Goal: Task Accomplishment & Management: Manage account settings

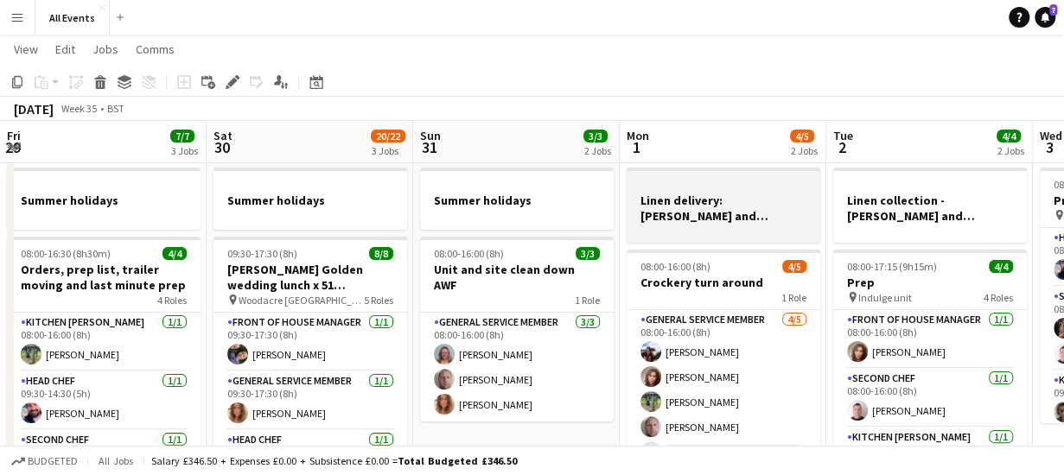
scroll to position [0, 531]
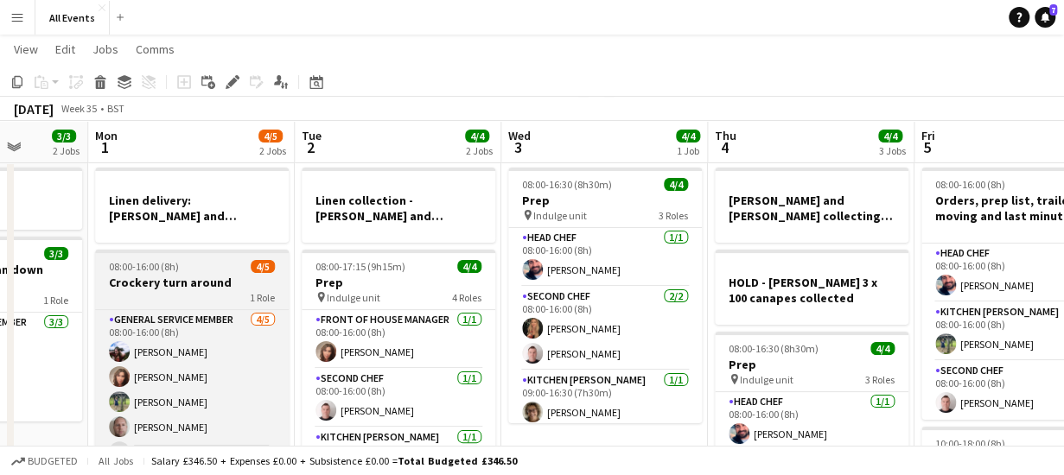
click at [216, 286] on h3 "Crockery turn around" at bounding box center [192, 283] width 194 height 16
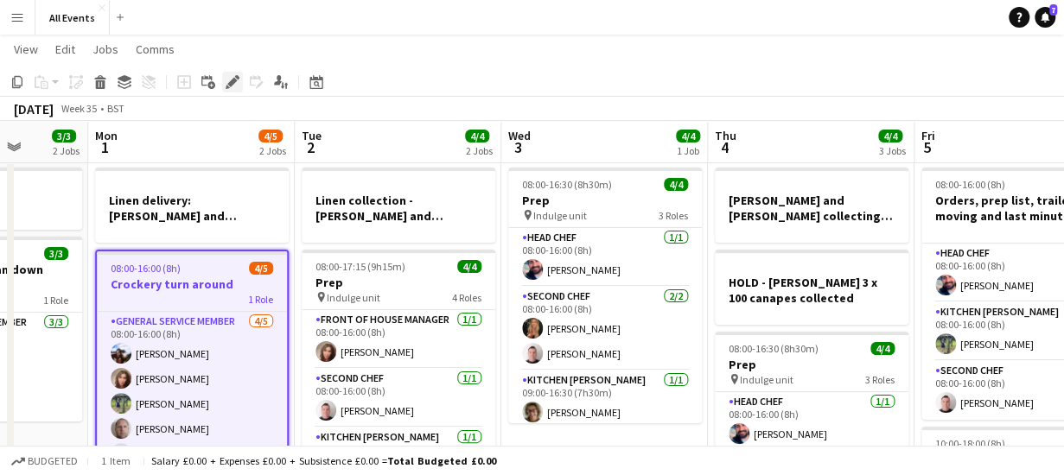
click at [230, 86] on icon at bounding box center [232, 83] width 10 height 10
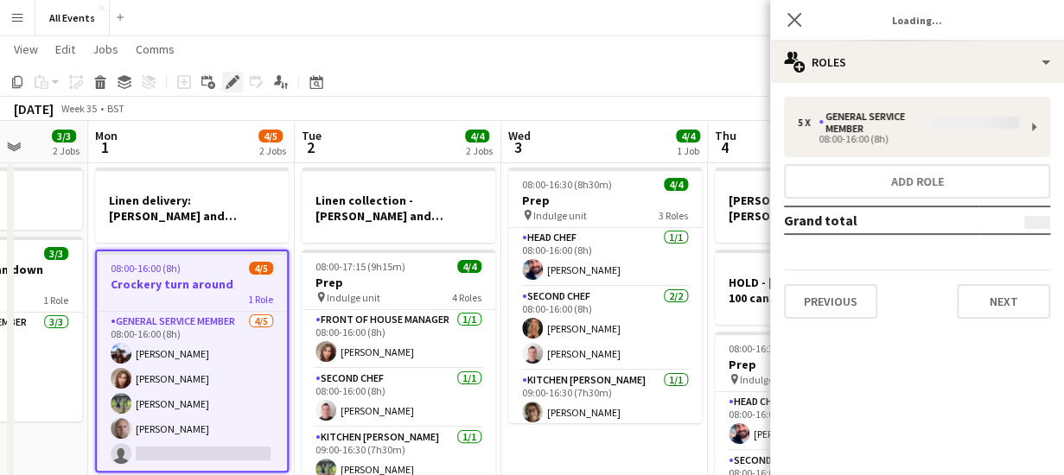
type input "**********"
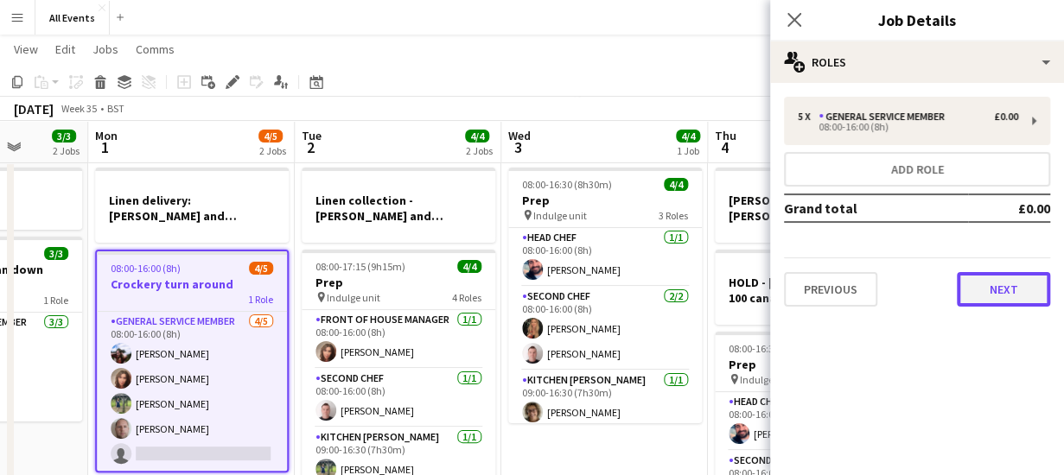
click at [985, 295] on button "Next" at bounding box center [1003, 289] width 93 height 35
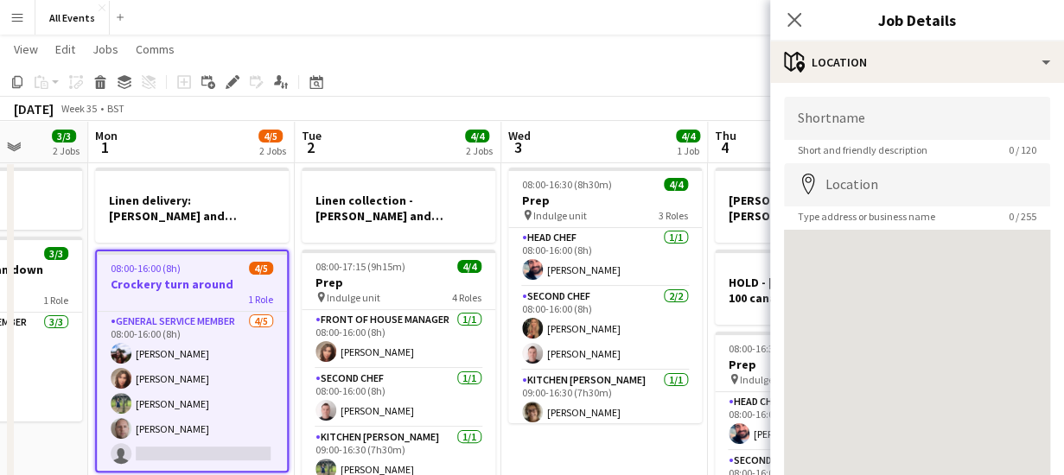
scroll to position [135, 0]
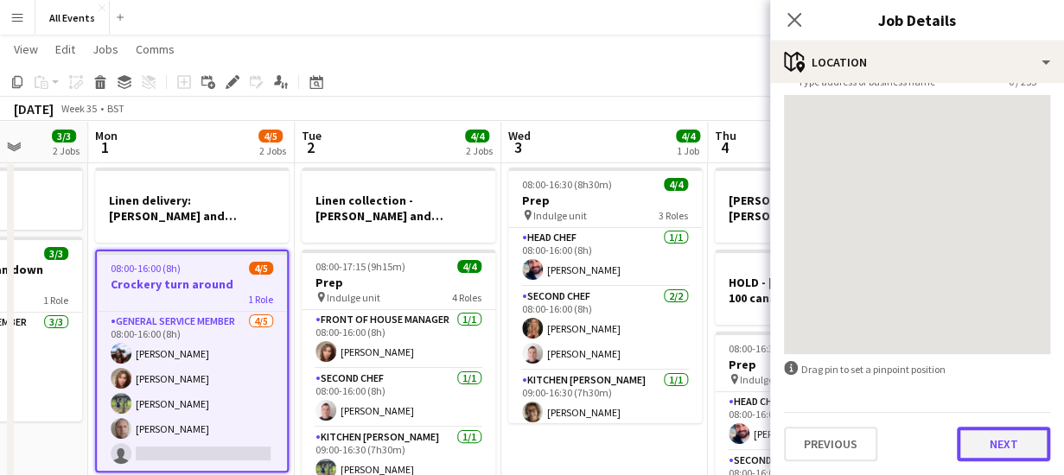
click at [994, 440] on button "Next" at bounding box center [1003, 444] width 93 height 35
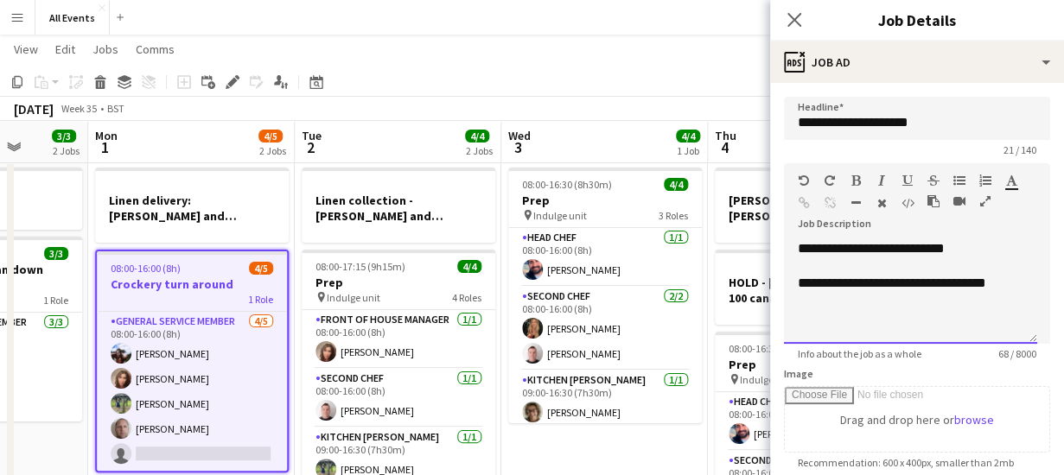
click at [1011, 280] on div "**********" at bounding box center [911, 283] width 226 height 17
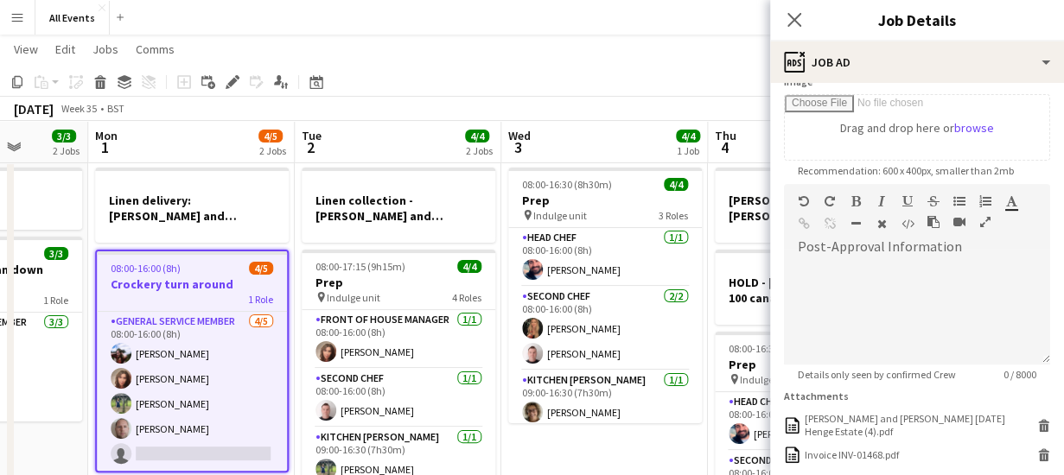
scroll to position [427, 0]
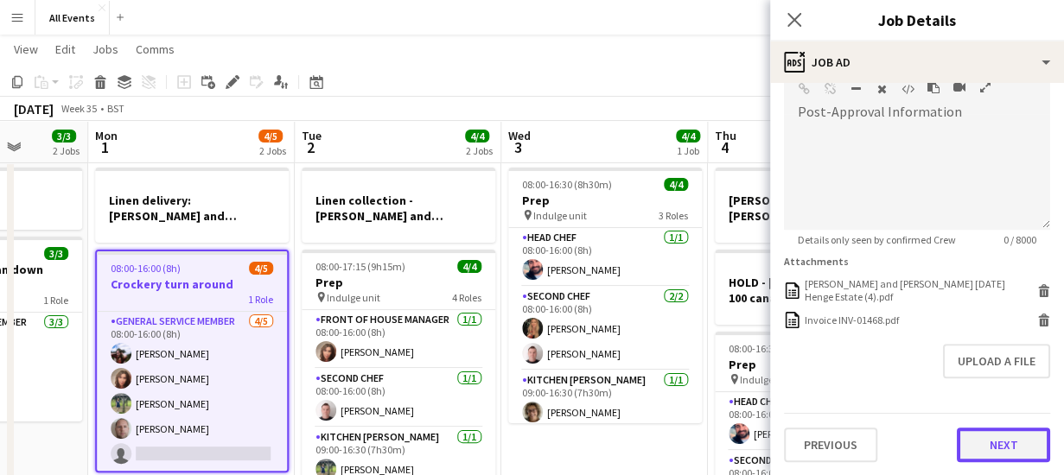
click at [984, 442] on button "Next" at bounding box center [1003, 445] width 93 height 35
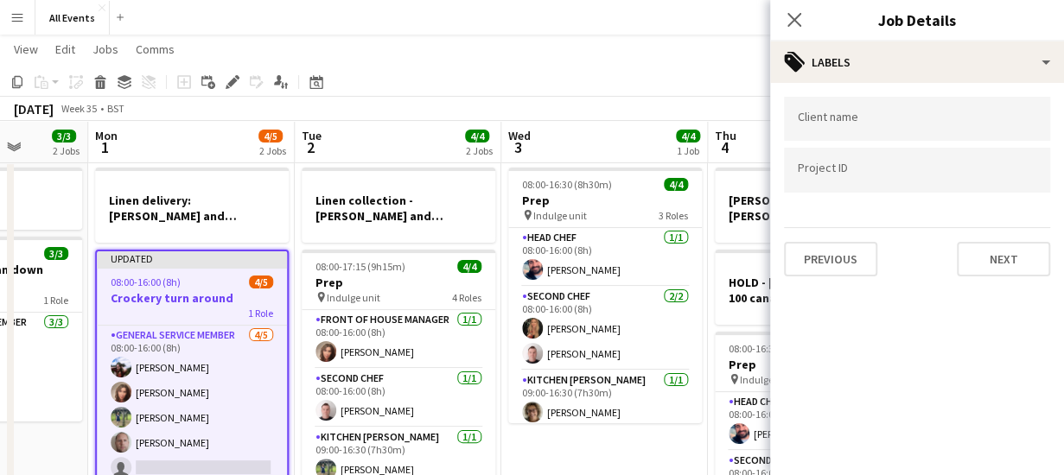
scroll to position [0, 0]
click at [795, 25] on icon "Close pop-in" at bounding box center [793, 19] width 16 height 16
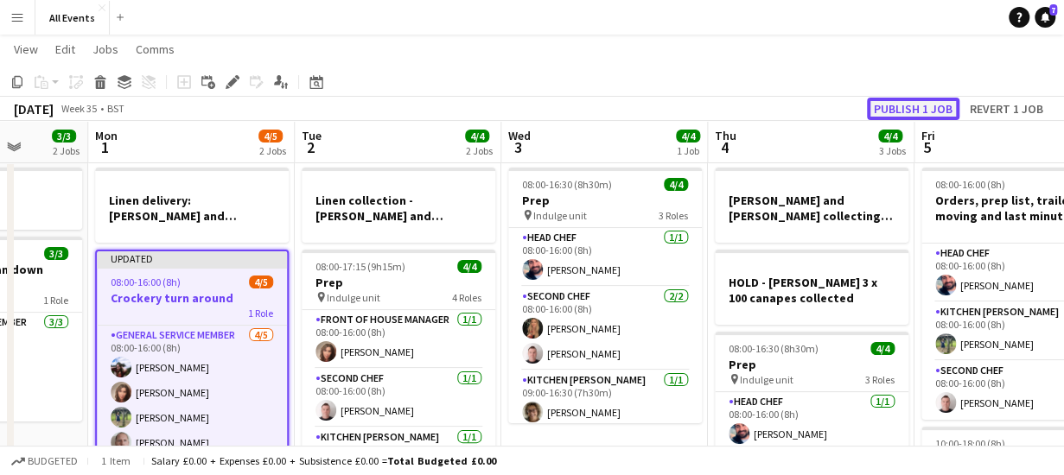
click at [906, 108] on button "Publish 1 job" at bounding box center [913, 109] width 92 height 22
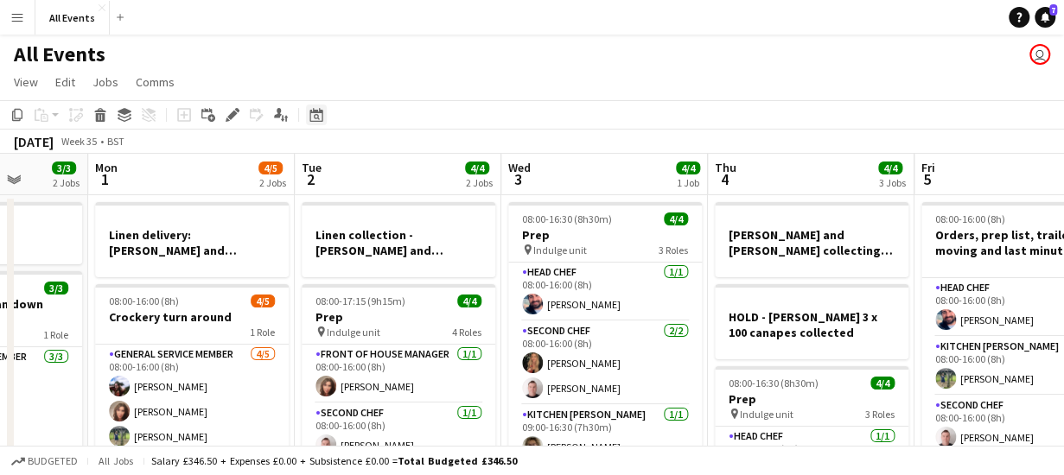
click at [317, 113] on icon "Date picker" at bounding box center [316, 115] width 14 height 14
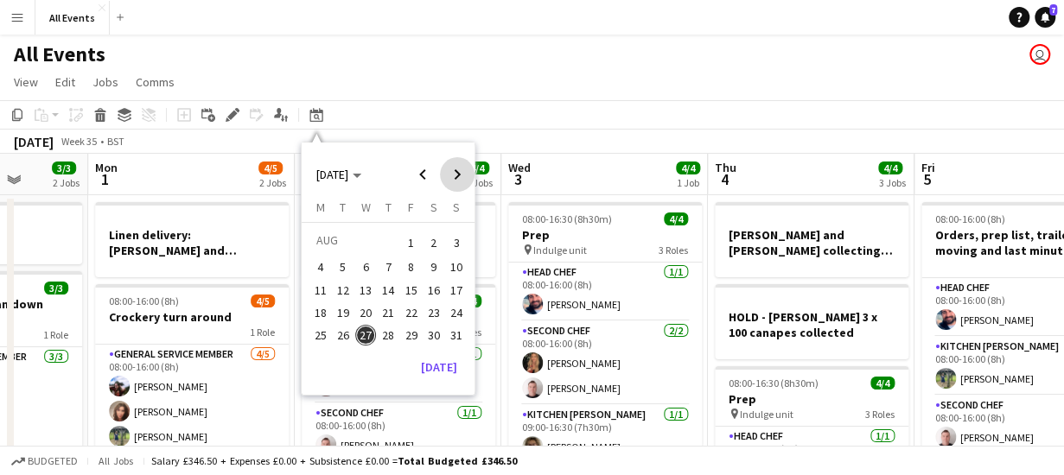
click at [460, 174] on span "Next month" at bounding box center [457, 174] width 35 height 35
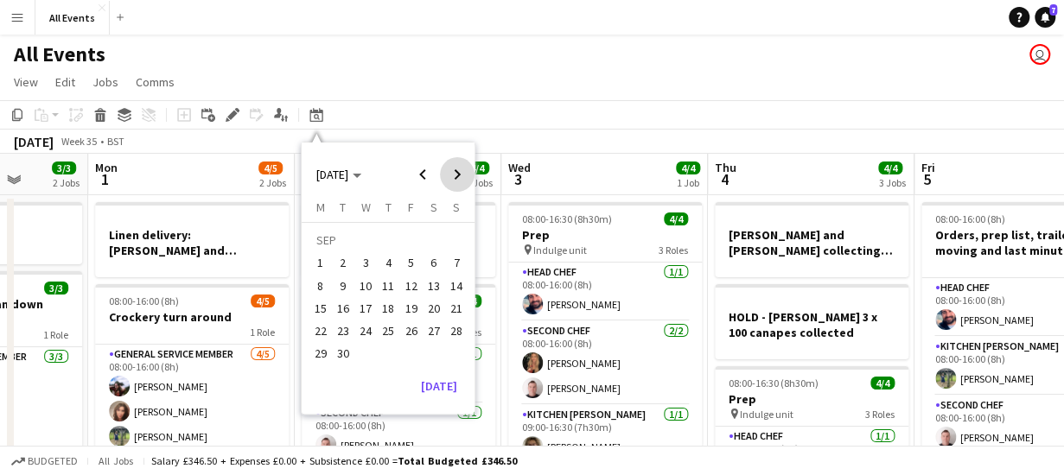
click at [460, 174] on span "Next month" at bounding box center [457, 174] width 35 height 35
click at [421, 174] on span "Previous month" at bounding box center [422, 174] width 35 height 35
click at [321, 359] on span "29" at bounding box center [320, 354] width 21 height 21
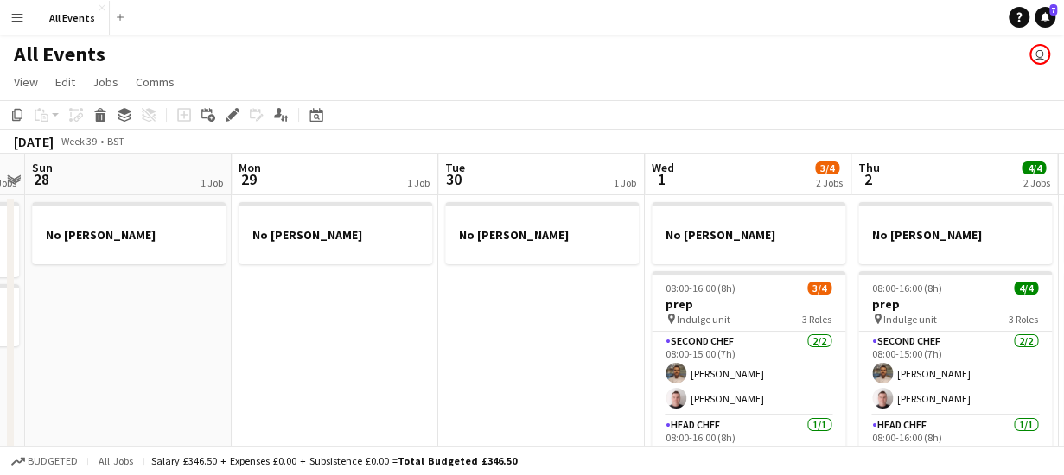
click at [683, 170] on app-board-header-date "Wed 1 3/4 2 Jobs" at bounding box center [748, 174] width 207 height 41
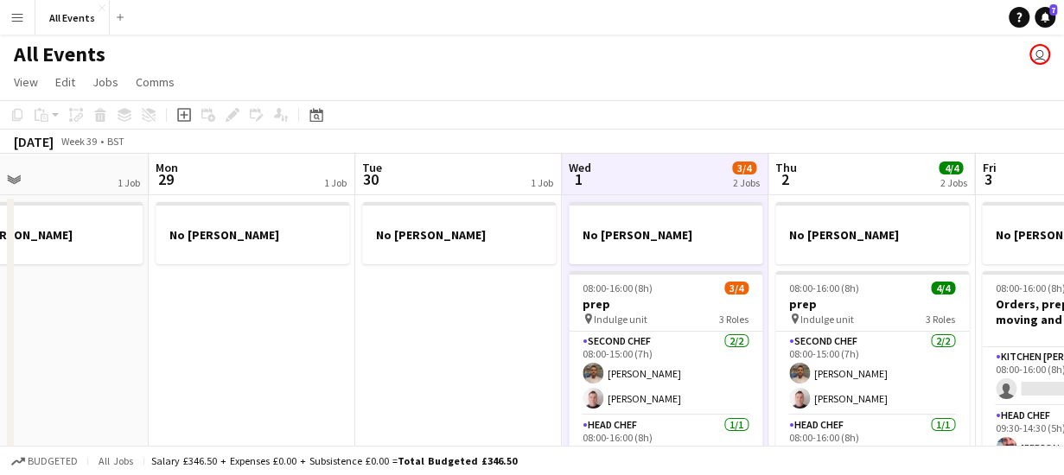
scroll to position [0, 698]
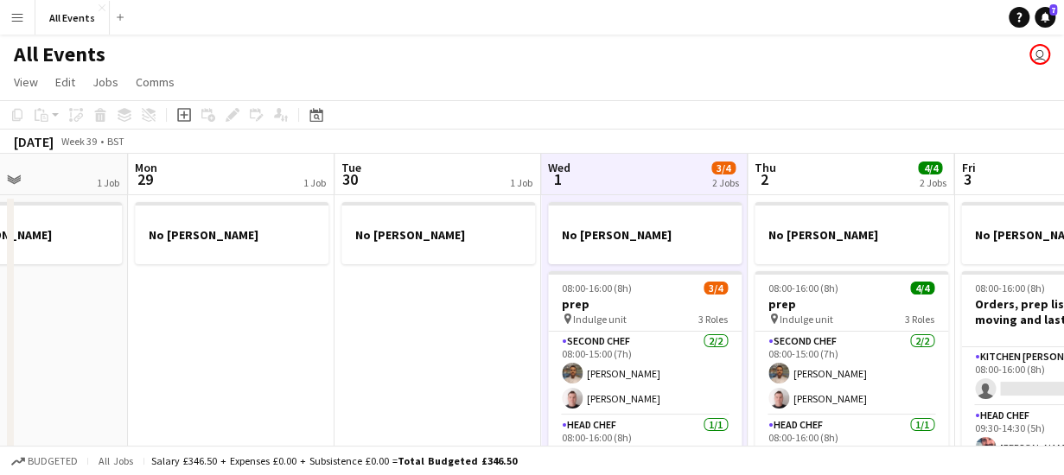
click at [683, 170] on app-board-header-date "Wed 1 3/4 2 Jobs" at bounding box center [644, 174] width 207 height 41
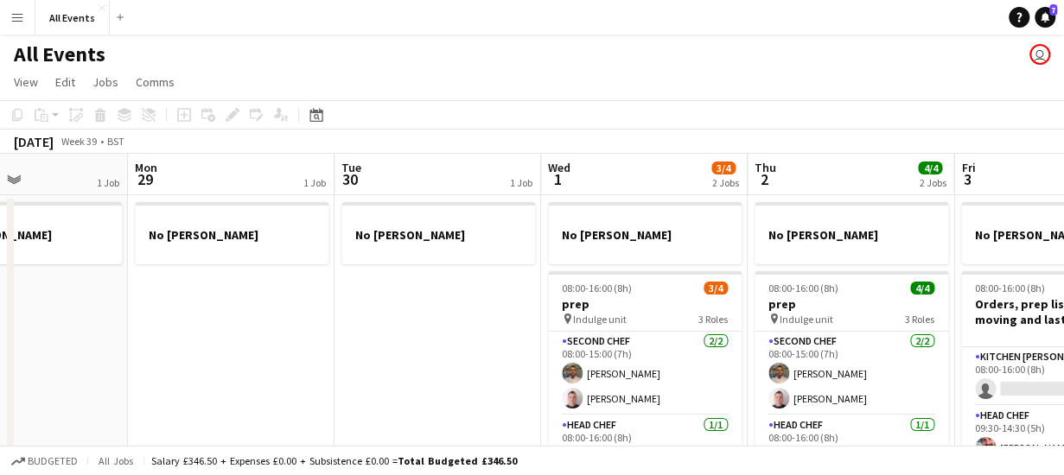
click at [683, 170] on app-board-header-date "Wed 1 3/4 2 Jobs" at bounding box center [644, 174] width 207 height 41
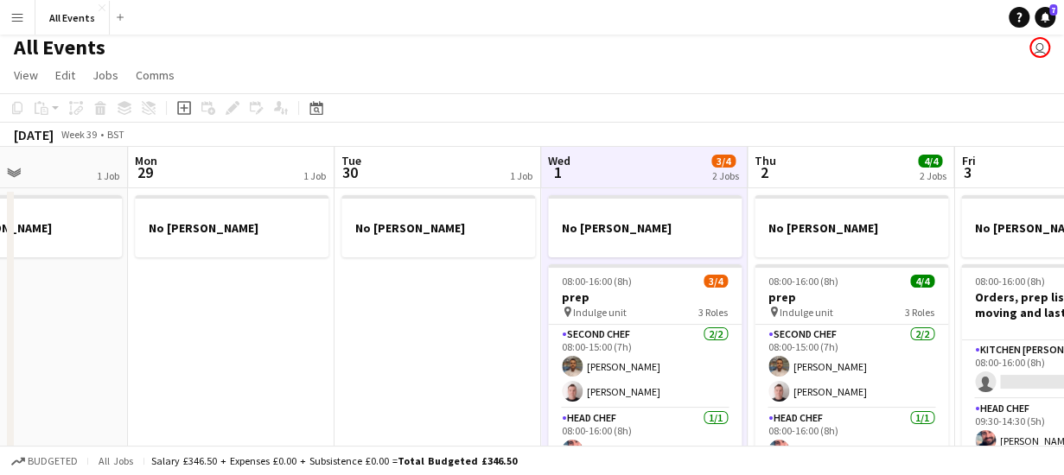
scroll to position [0, 0]
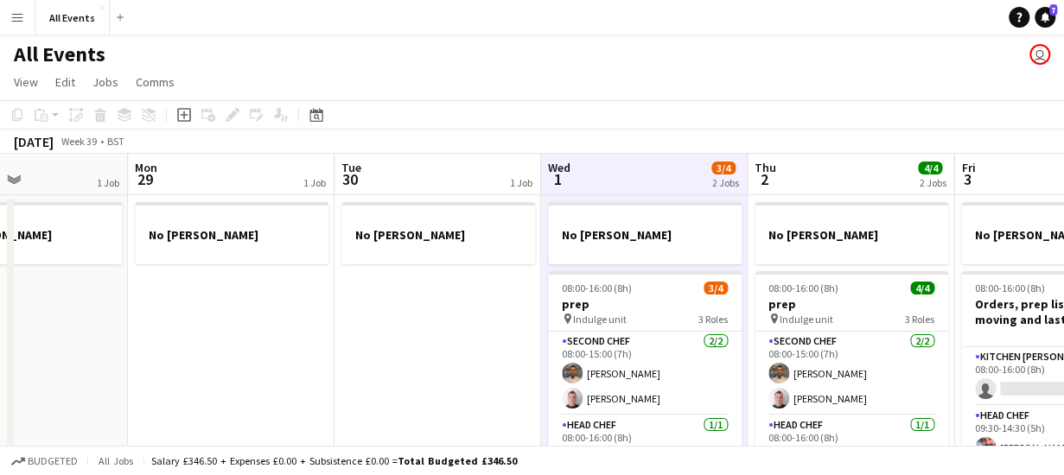
click at [800, 173] on app-board-header-date "Thu 2 4/4 2 Jobs" at bounding box center [850, 174] width 207 height 41
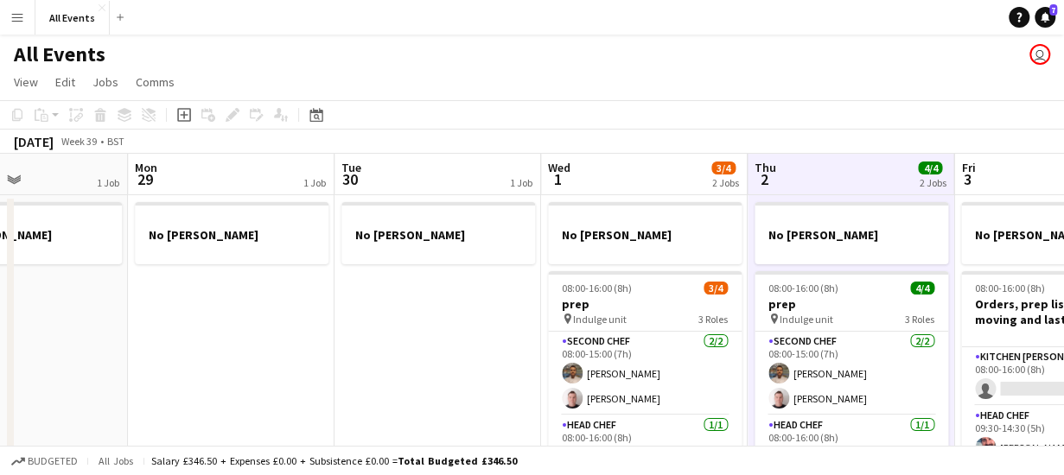
click at [1000, 175] on app-board-header-date "Fri 3 1/2 2 Jobs" at bounding box center [1057, 174] width 207 height 41
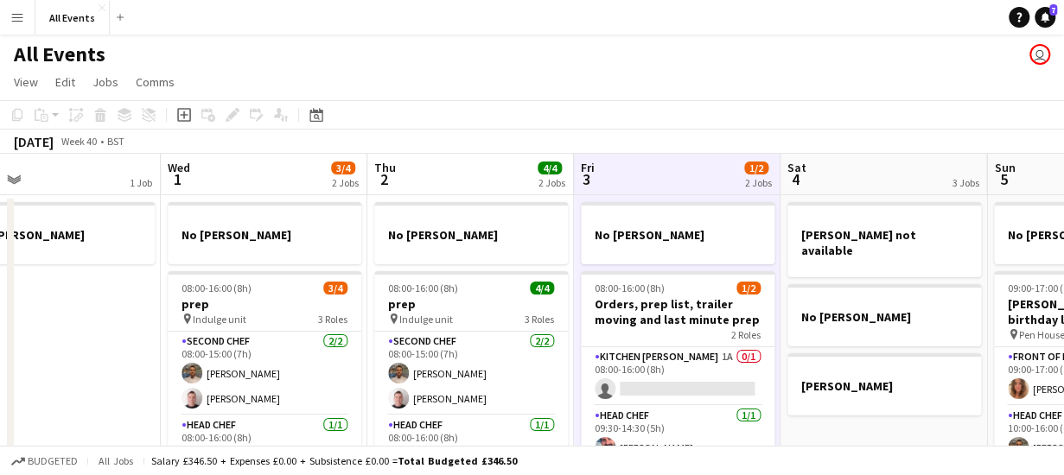
click at [830, 168] on app-board-header-date "Sat 4 3 Jobs" at bounding box center [883, 174] width 207 height 41
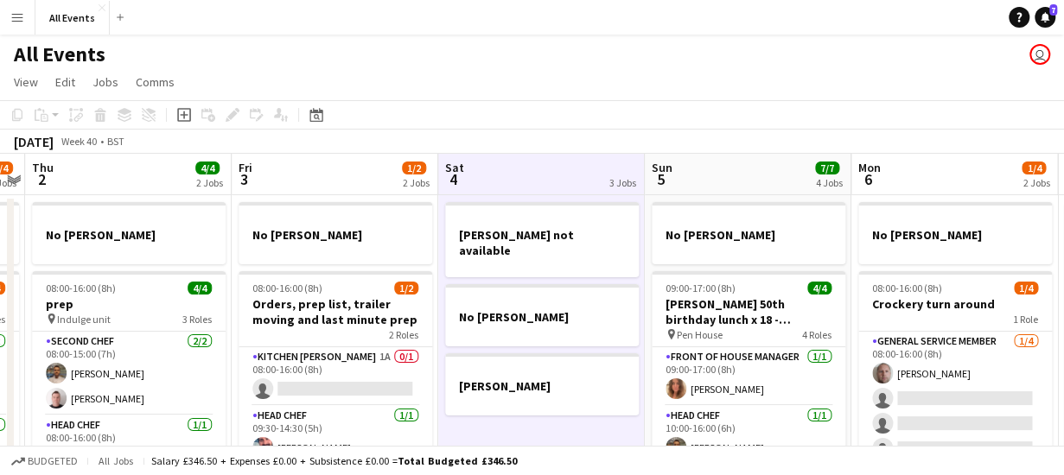
scroll to position [0, 598]
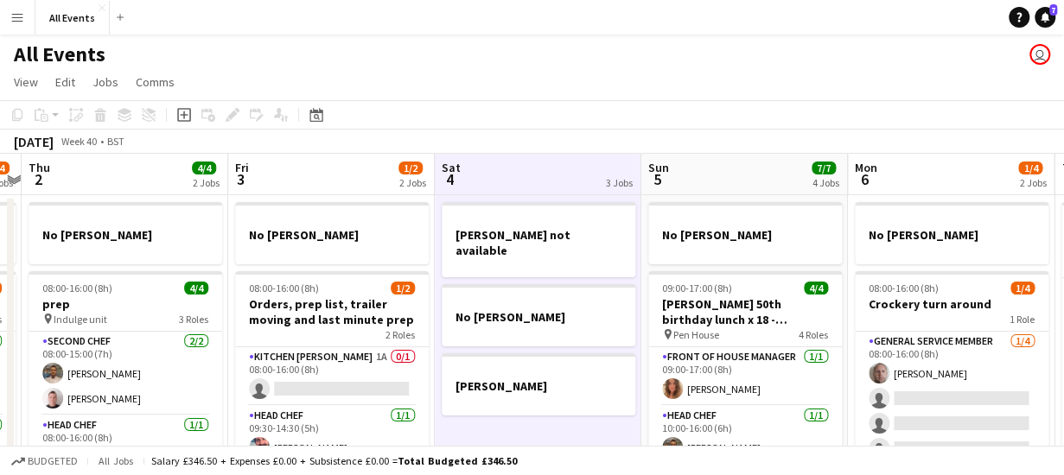
click at [728, 167] on app-board-header-date "Sun 5 7/7 4 Jobs" at bounding box center [744, 174] width 207 height 41
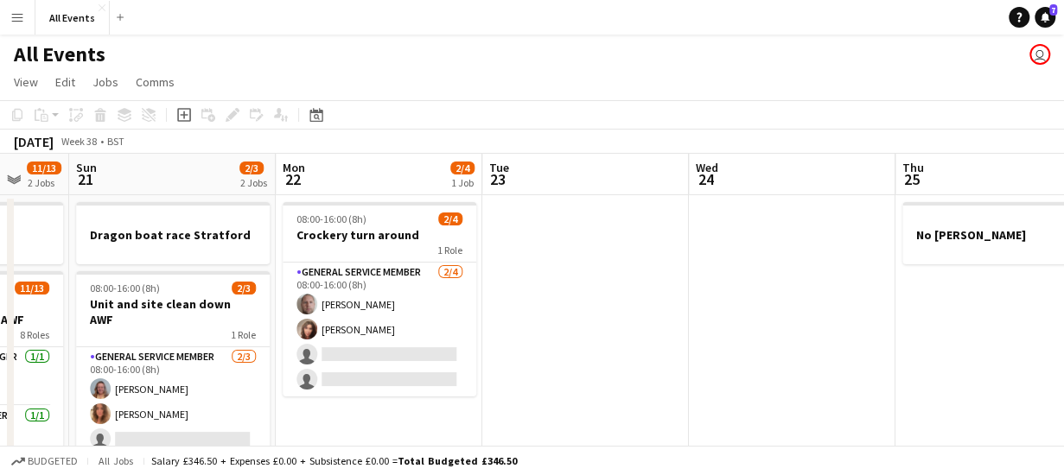
scroll to position [0, 484]
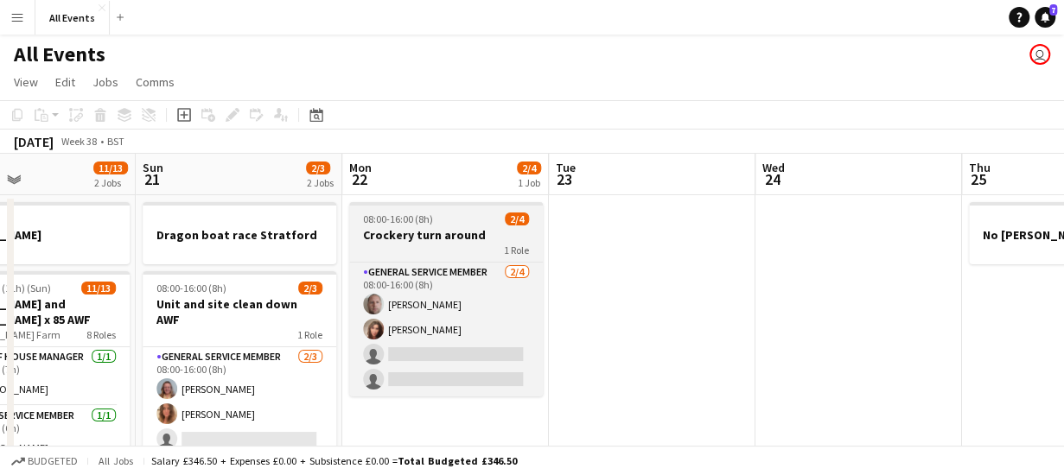
click at [420, 238] on h3 "Crockery turn around" at bounding box center [446, 235] width 194 height 16
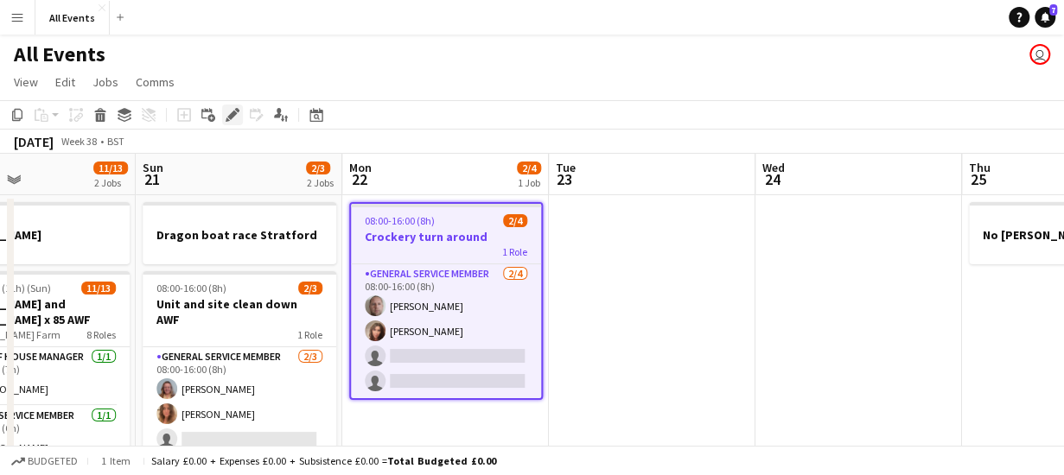
click at [233, 112] on icon at bounding box center [232, 116] width 10 height 10
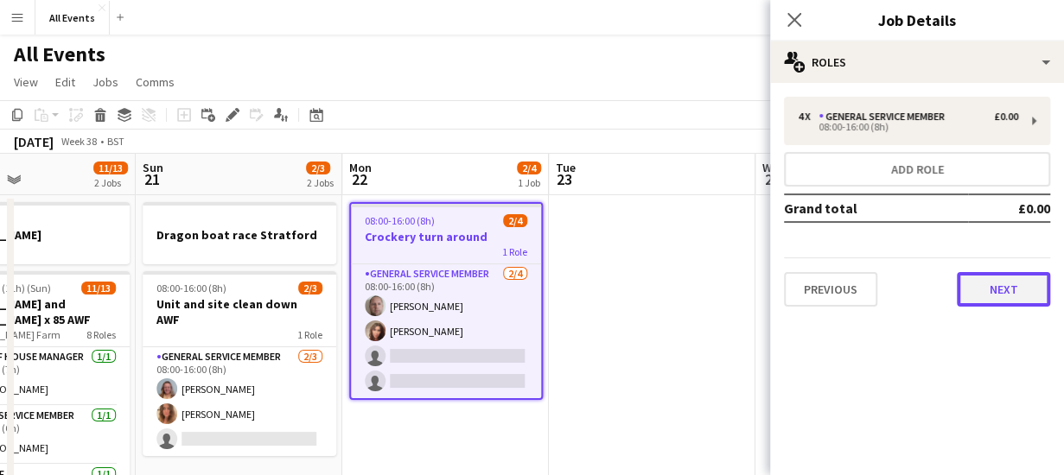
click at [1003, 292] on button "Next" at bounding box center [1003, 289] width 93 height 35
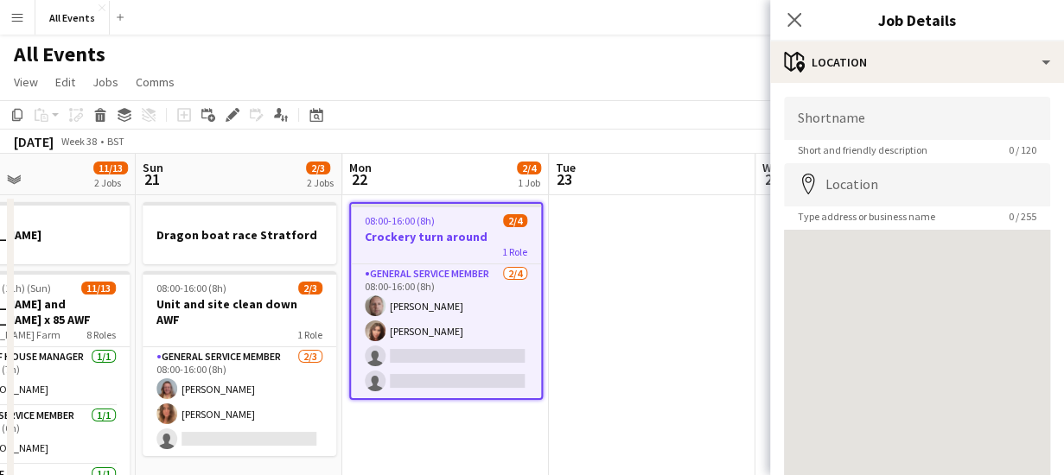
scroll to position [135, 0]
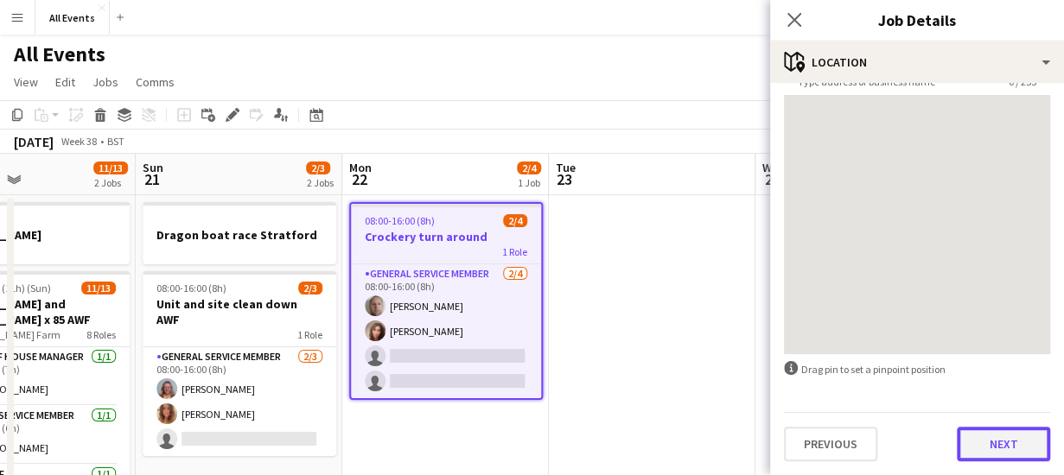
click at [990, 448] on button "Next" at bounding box center [1003, 444] width 93 height 35
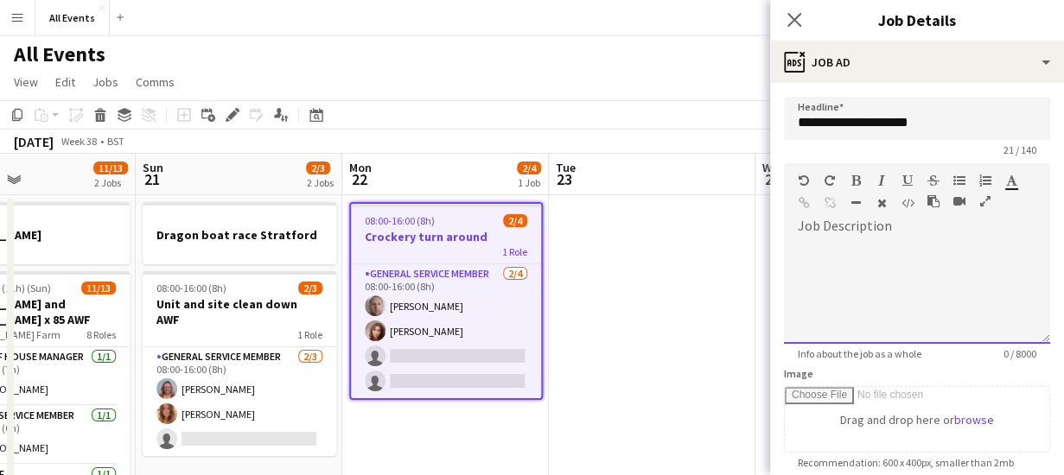
click at [856, 244] on div at bounding box center [917, 292] width 266 height 104
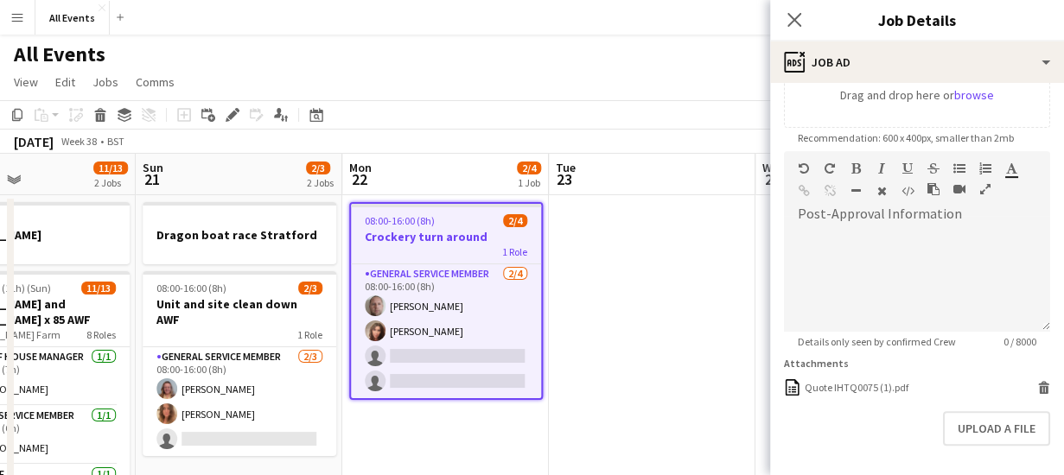
scroll to position [392, 0]
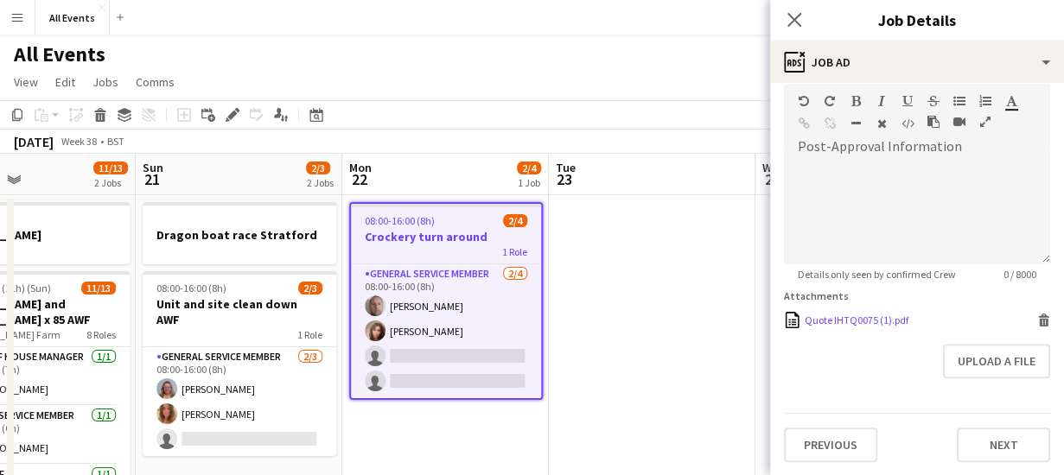
click at [1040, 319] on icon at bounding box center [1044, 323] width 9 height 8
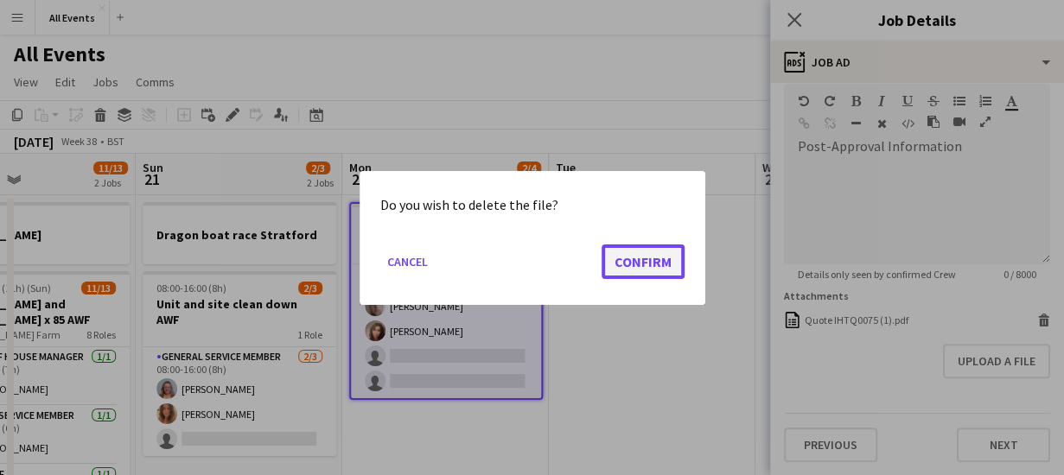
click at [662, 258] on button "Confirm" at bounding box center [642, 261] width 83 height 35
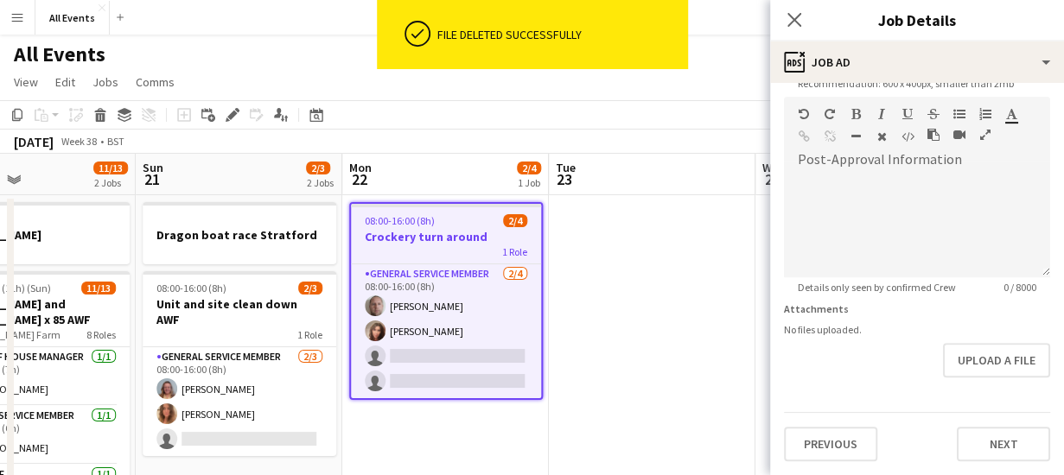
scroll to position [378, 0]
click at [973, 359] on button "Upload a file" at bounding box center [996, 361] width 107 height 35
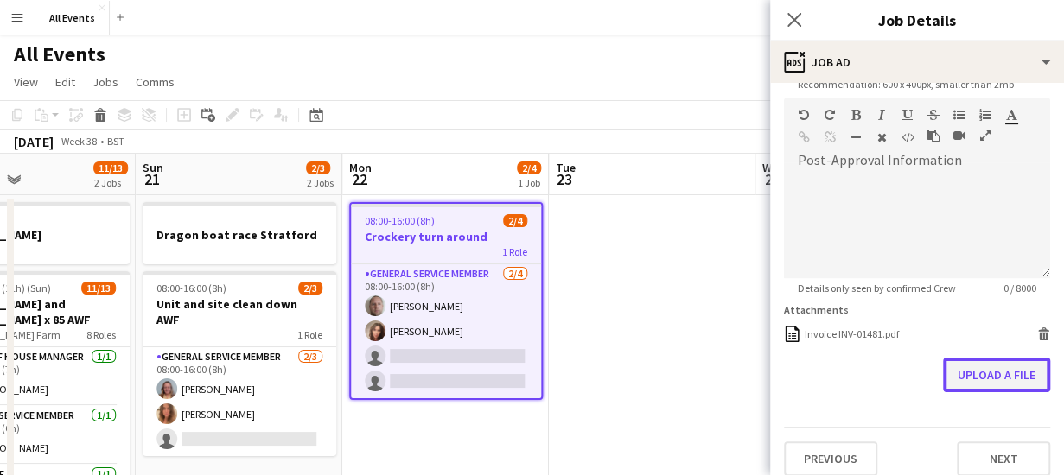
click at [983, 374] on button "Upload a file" at bounding box center [996, 375] width 107 height 35
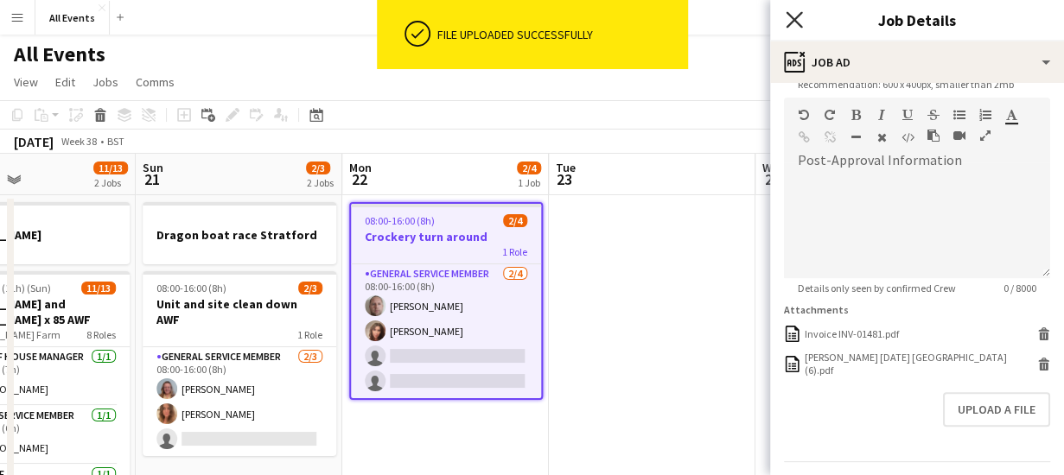
click at [793, 14] on icon "Close pop-in" at bounding box center [793, 19] width 16 height 16
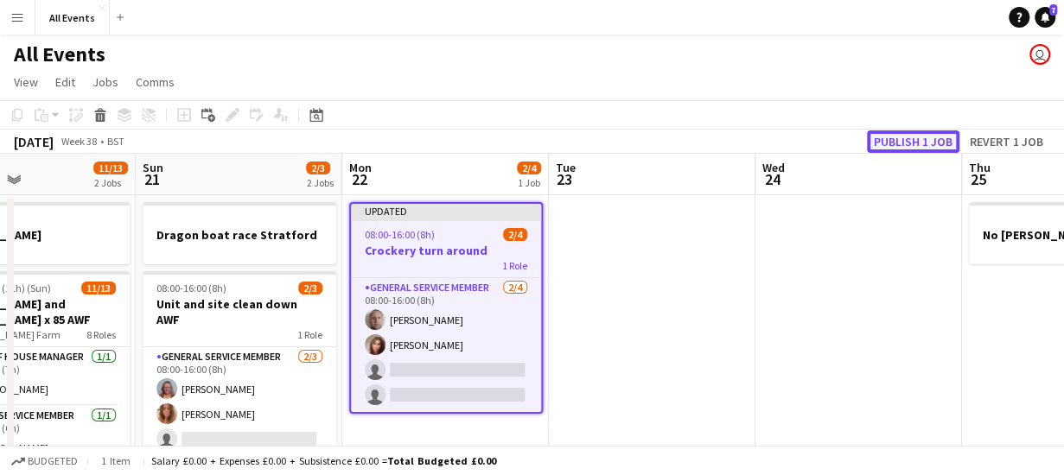
click at [899, 136] on button "Publish 1 job" at bounding box center [913, 141] width 92 height 22
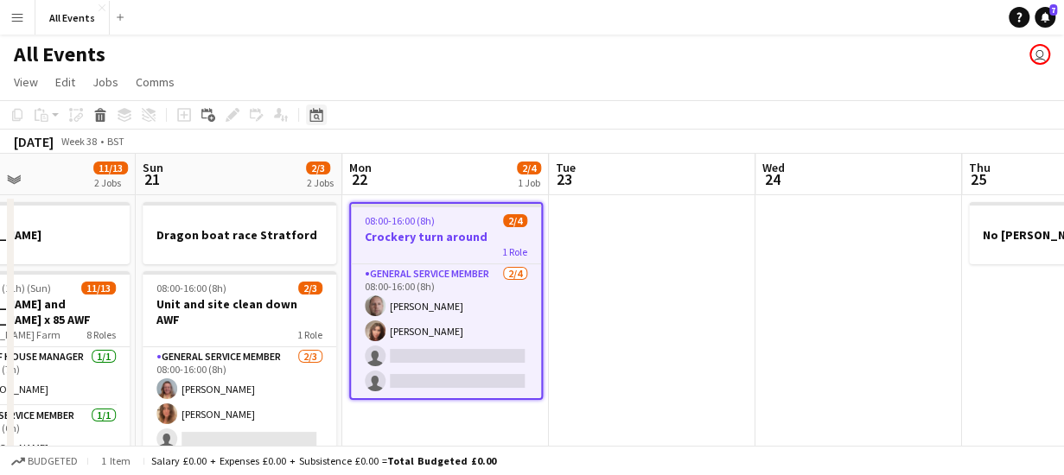
click at [321, 115] on icon "Date picker" at bounding box center [316, 115] width 14 height 14
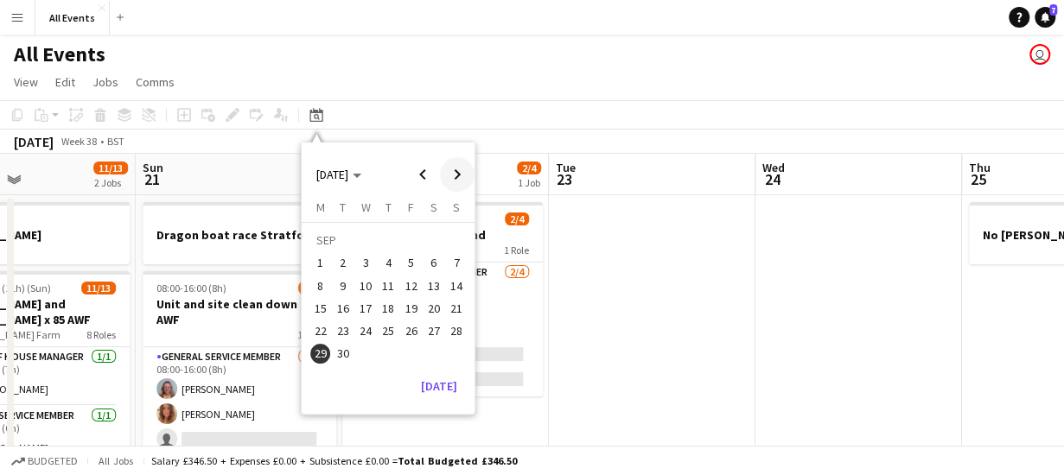
click at [459, 172] on span "Next month" at bounding box center [457, 174] width 35 height 35
click at [455, 263] on span "5" at bounding box center [456, 263] width 21 height 21
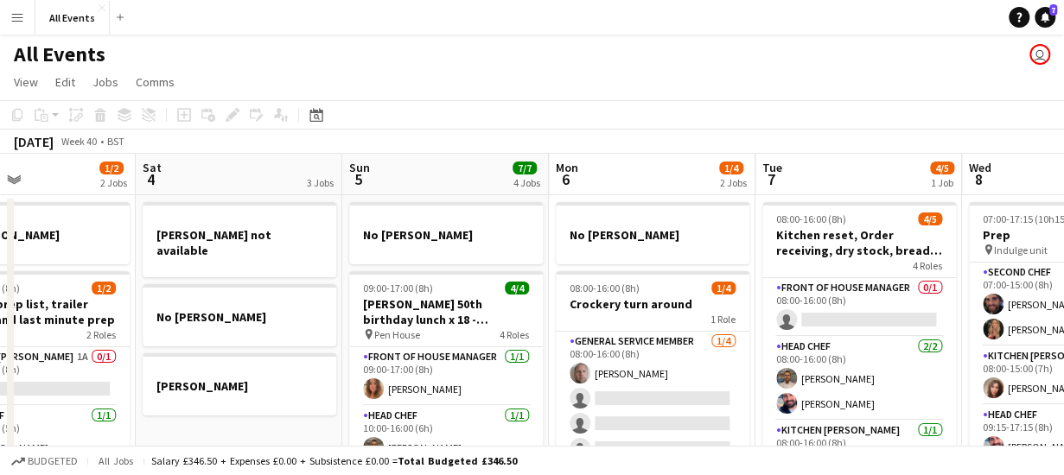
scroll to position [0, 595]
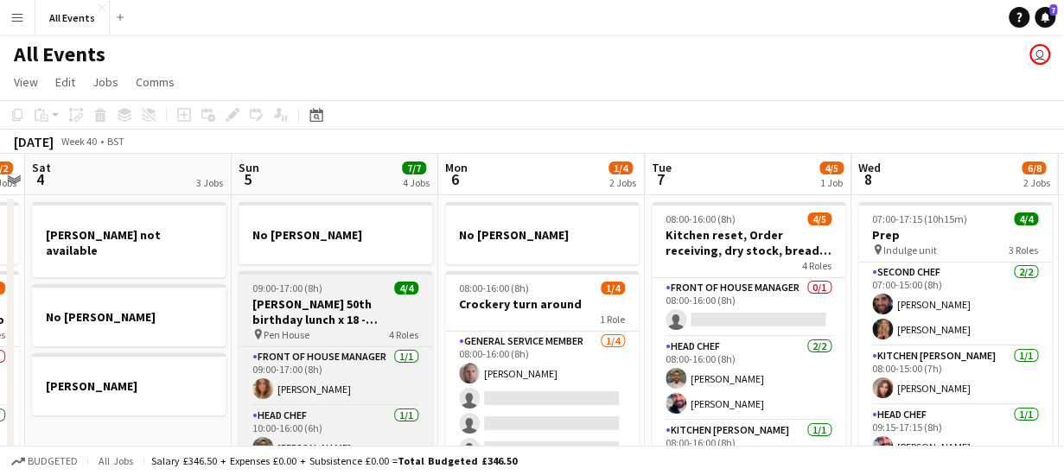
click at [365, 318] on h3 "[PERSON_NAME] 50th birthday lunch x 18 - [GEOGRAPHIC_DATA]" at bounding box center [335, 311] width 194 height 31
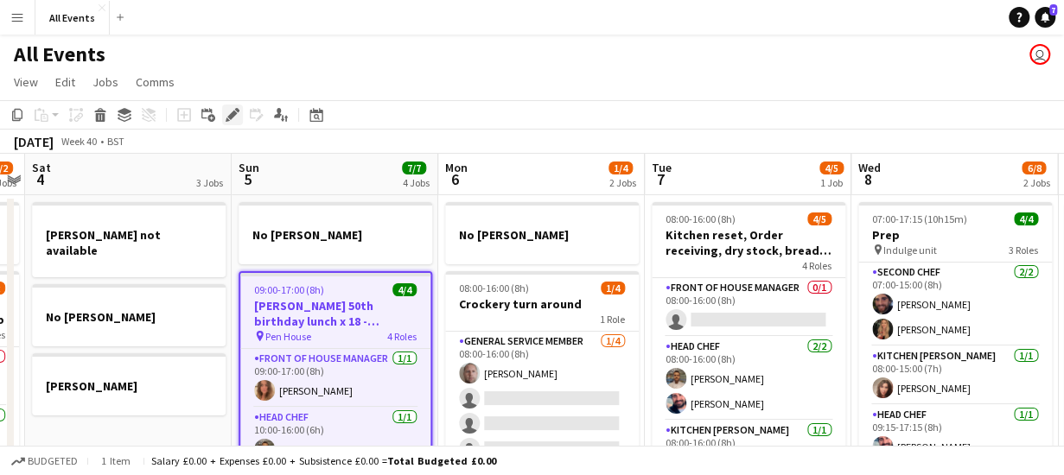
click at [230, 119] on icon "Edit" at bounding box center [233, 115] width 14 height 14
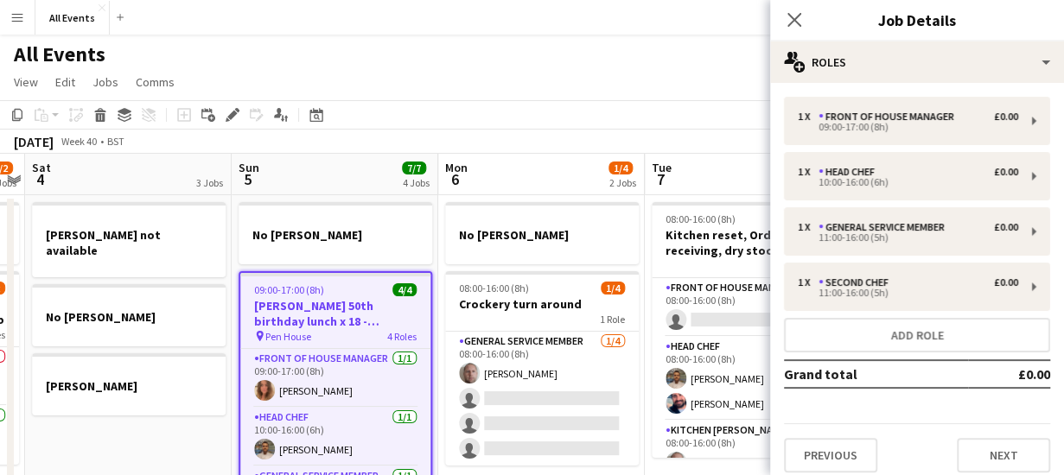
scroll to position [10, 0]
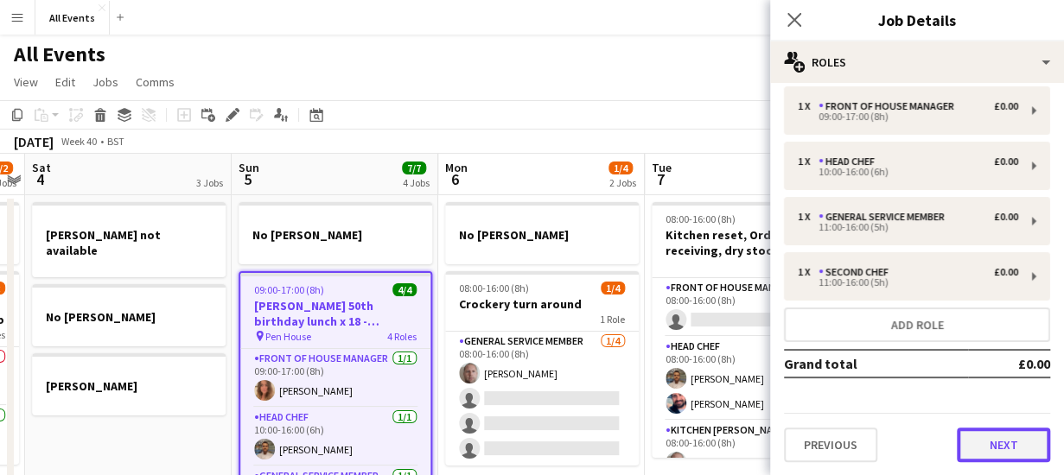
click at [979, 452] on button "Next" at bounding box center [1003, 445] width 93 height 35
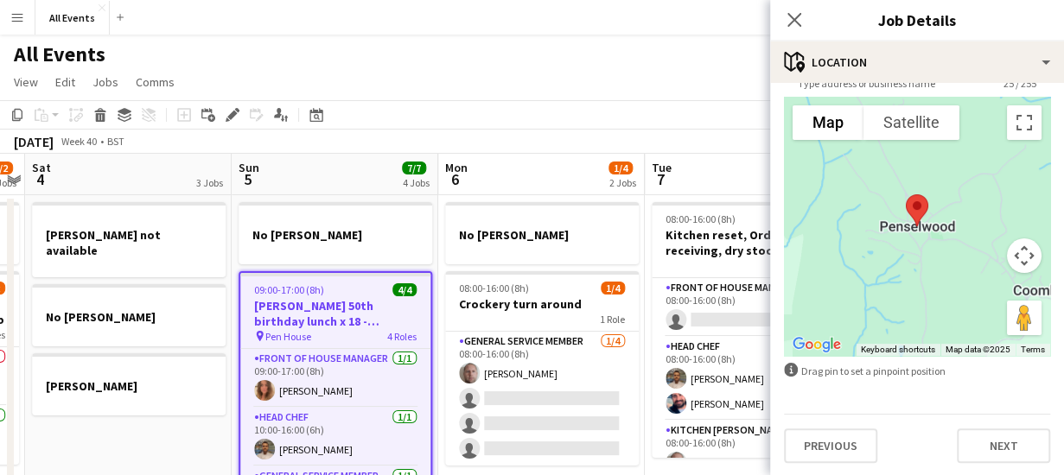
scroll to position [135, 0]
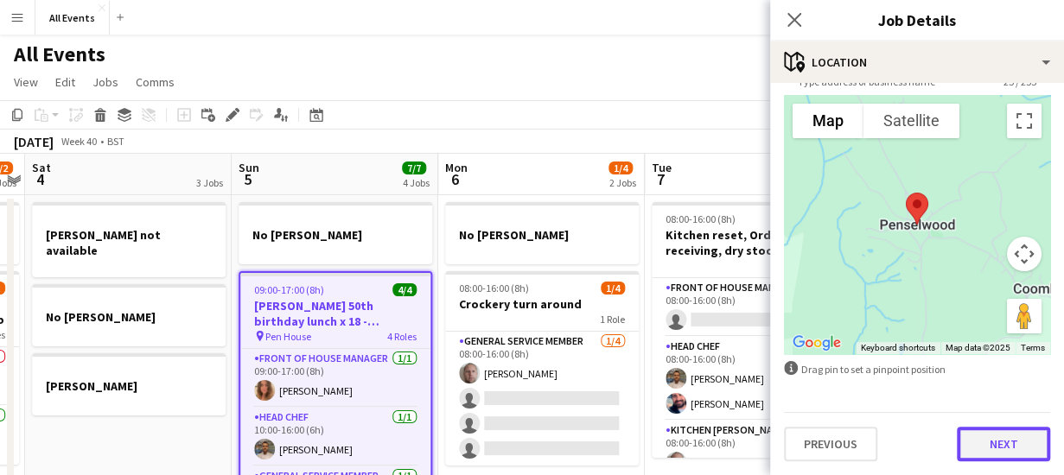
click at [1000, 441] on button "Next" at bounding box center [1003, 444] width 93 height 35
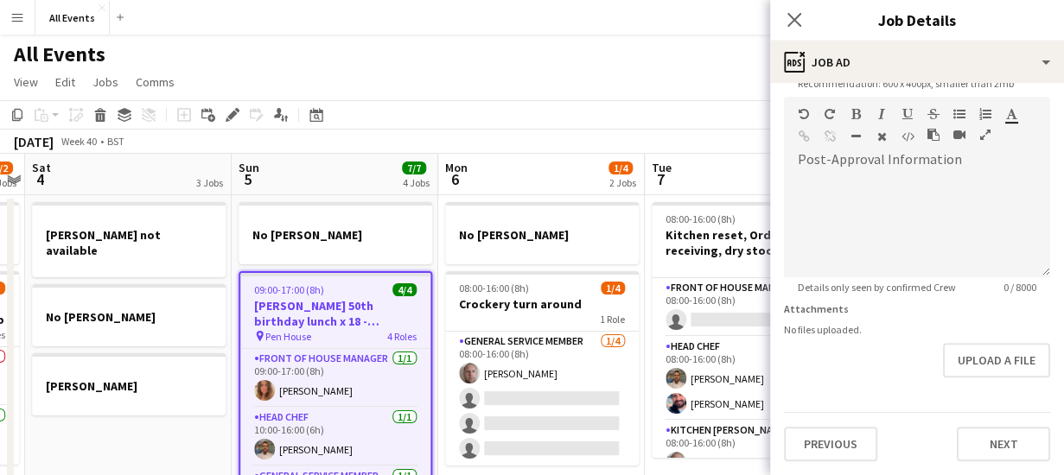
scroll to position [446, 0]
click at [978, 300] on form "**********" at bounding box center [917, 89] width 294 height 744
click at [983, 353] on button "Upload a file" at bounding box center [996, 361] width 107 height 35
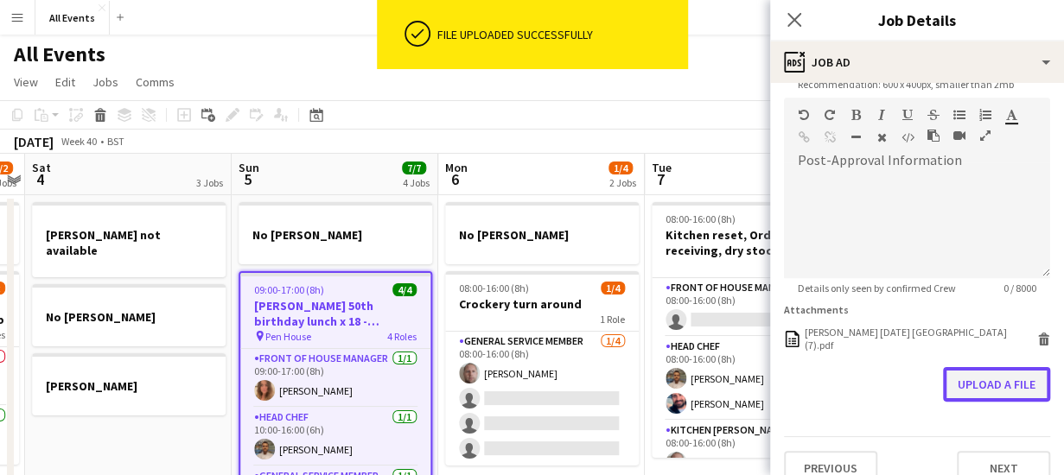
click at [987, 379] on button "Upload a file" at bounding box center [996, 384] width 107 height 35
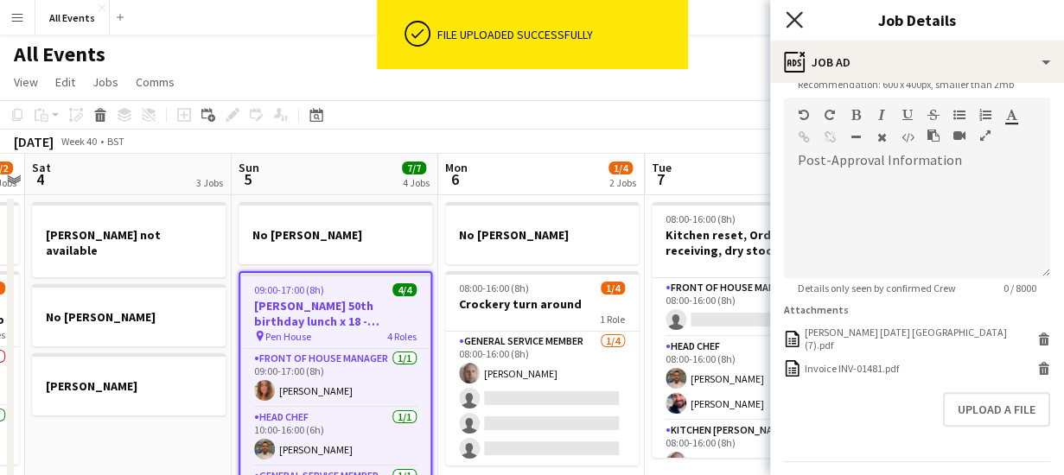
click at [793, 16] on icon "Close pop-in" at bounding box center [793, 19] width 16 height 16
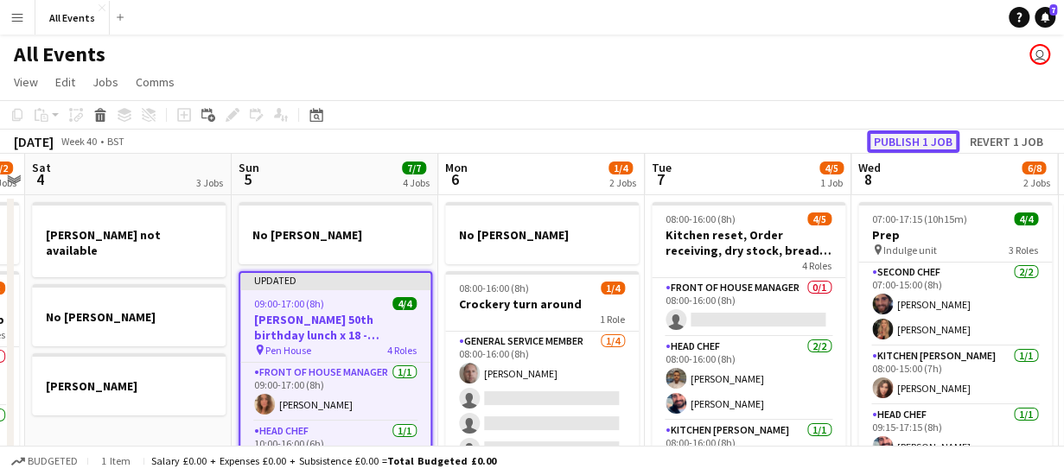
click at [904, 140] on button "Publish 1 job" at bounding box center [913, 141] width 92 height 22
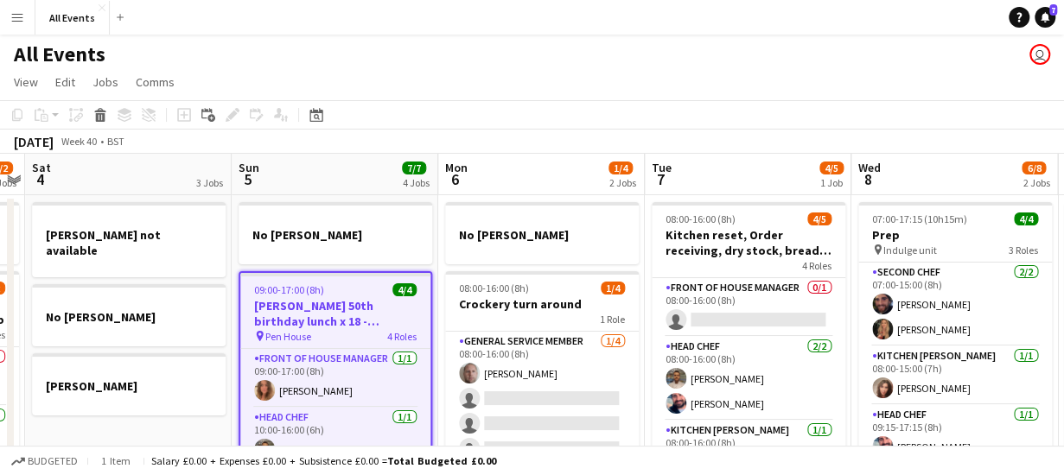
click at [296, 172] on app-board-header-date "Sun 5 7/7 4 Jobs" at bounding box center [335, 174] width 207 height 41
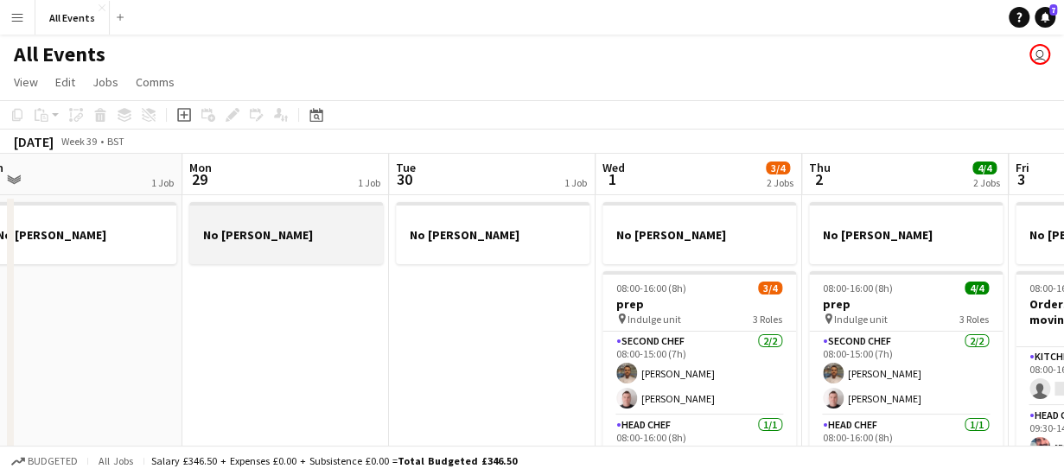
scroll to position [0, 417]
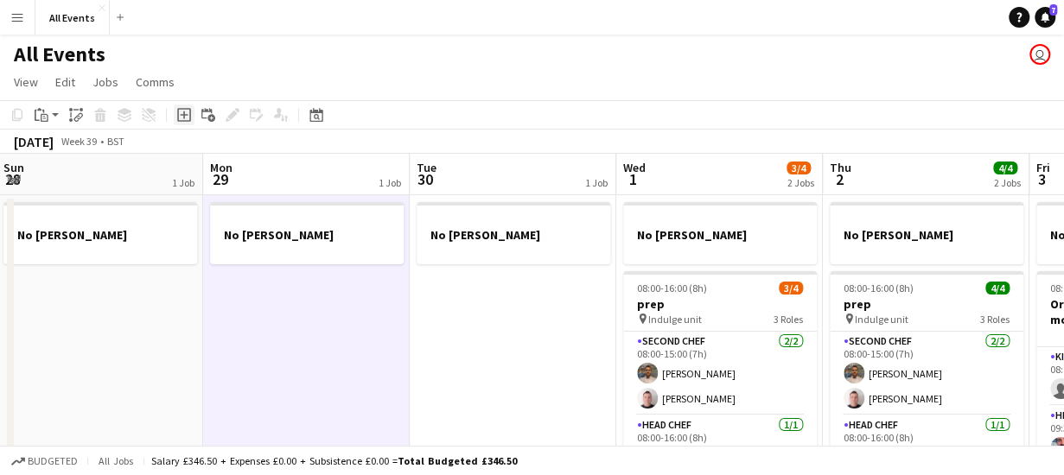
click at [183, 114] on icon "Add job" at bounding box center [184, 115] width 14 height 14
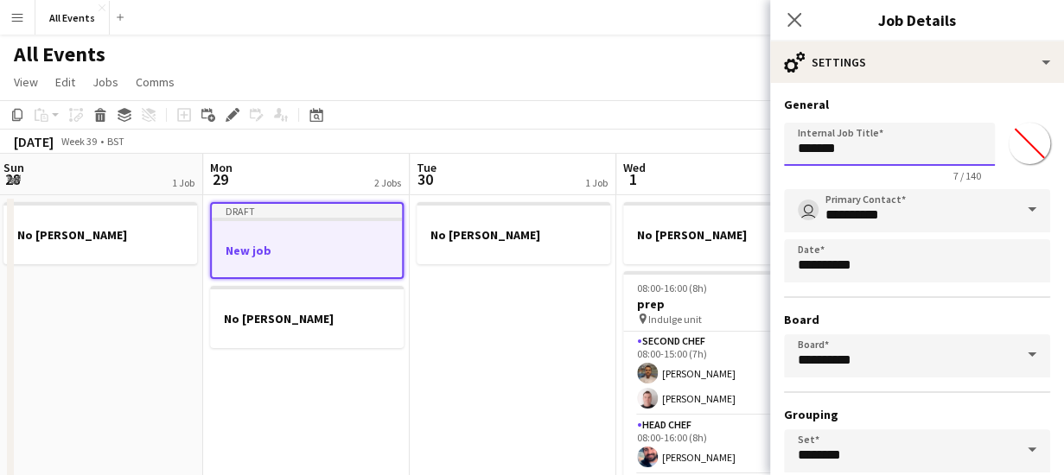
click at [871, 149] on input "*******" at bounding box center [889, 144] width 211 height 43
type input "*"
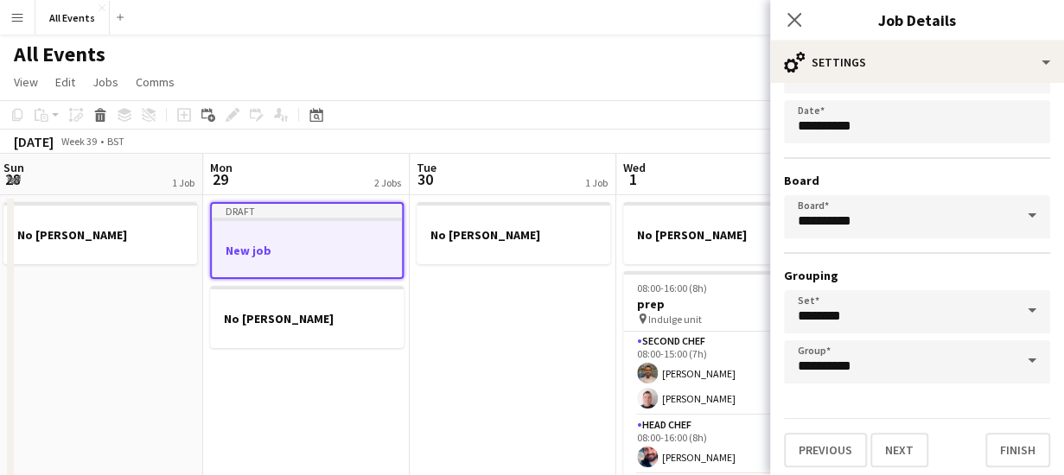
scroll to position [145, 0]
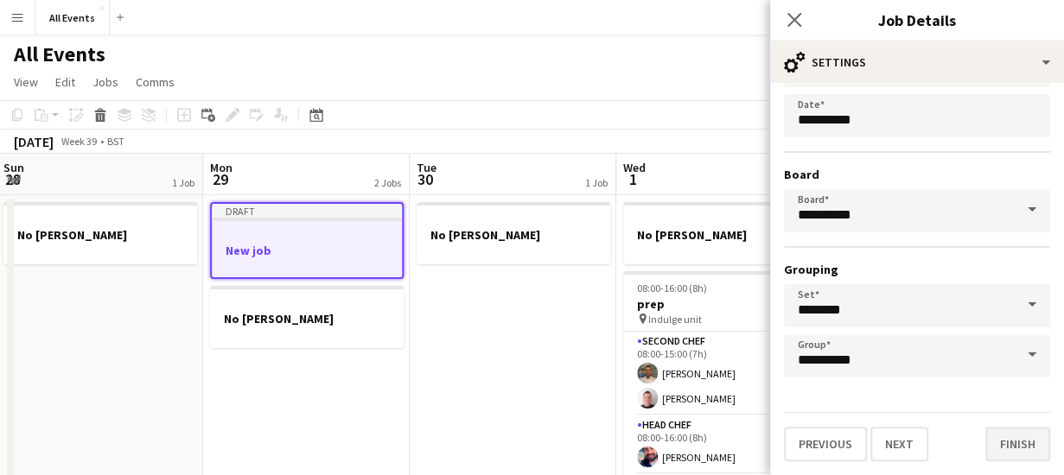
type input "**********"
click at [1011, 437] on button "Finish" at bounding box center [1017, 444] width 65 height 35
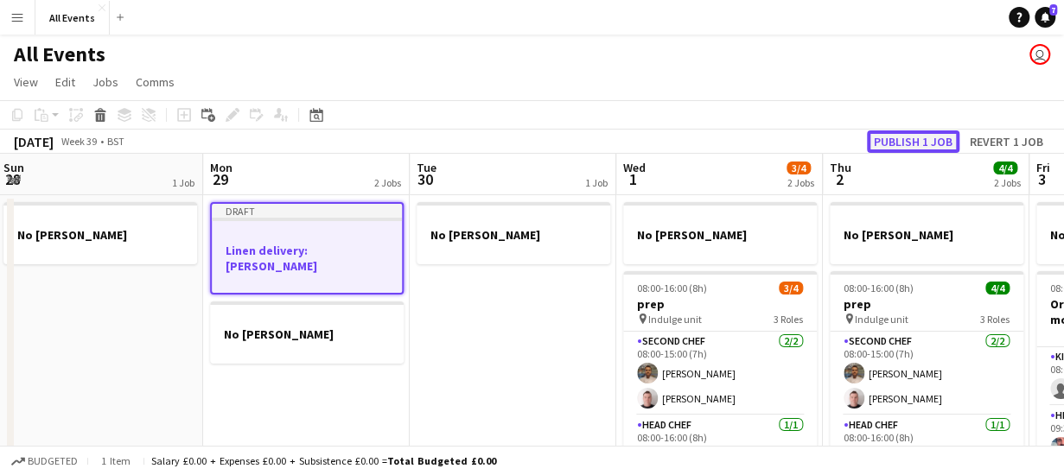
click at [920, 141] on button "Publish 1 job" at bounding box center [913, 141] width 92 height 22
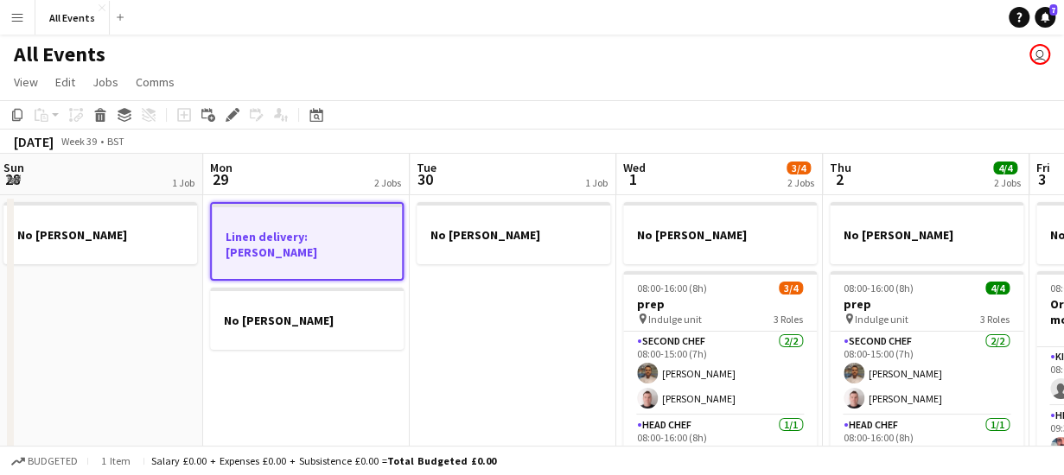
click at [456, 167] on app-board-header-date "Tue 30 1 Job" at bounding box center [513, 174] width 207 height 41
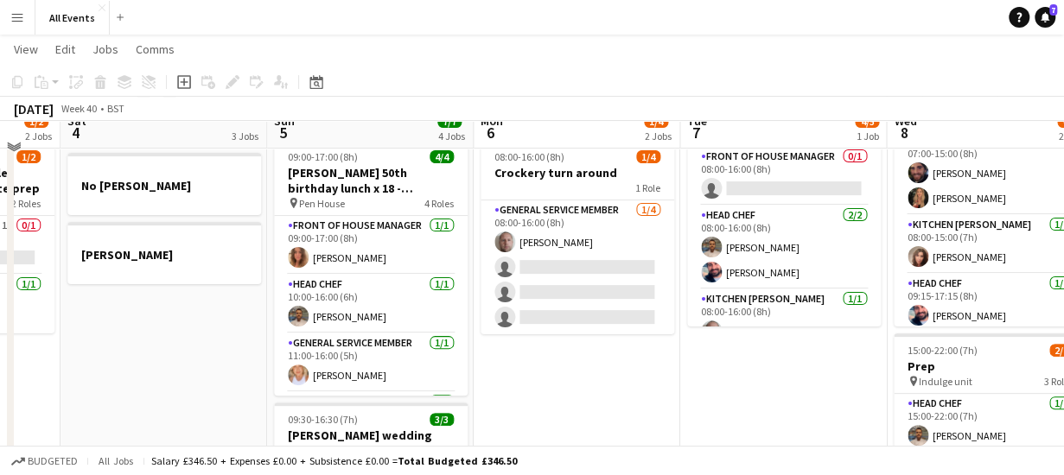
scroll to position [138, 0]
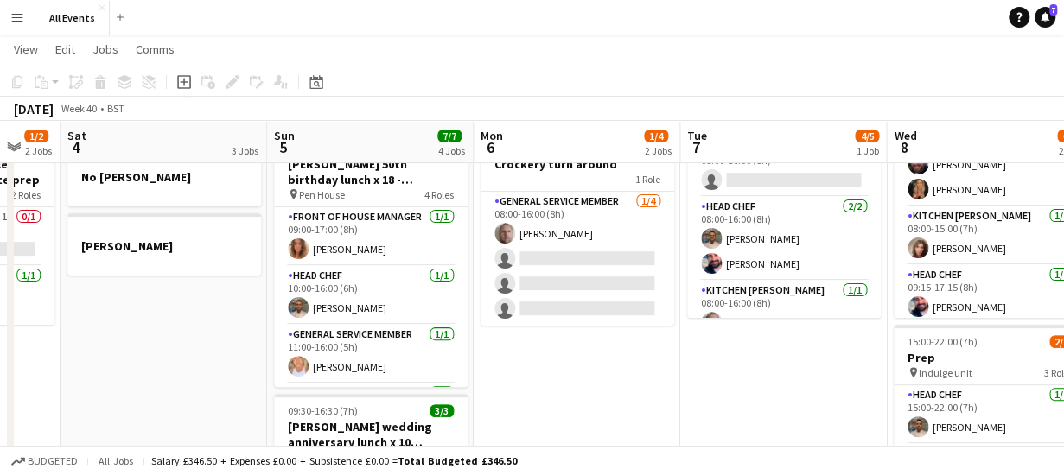
click at [539, 369] on app-date-cell "No [PERSON_NAME] 08:00-16:00 (8h) 1/4 Crockery turn around 1 Role General servi…" at bounding box center [577, 466] width 207 height 823
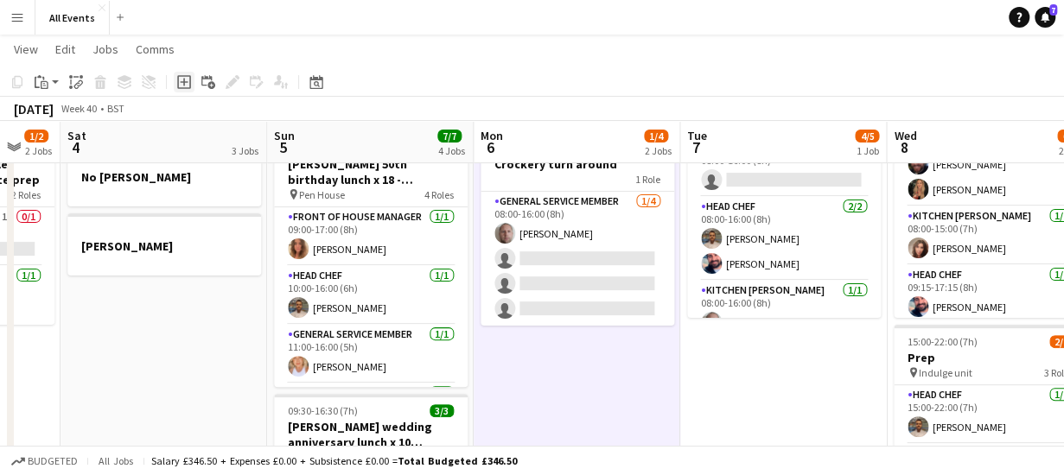
click at [185, 84] on icon "Add job" at bounding box center [184, 82] width 14 height 14
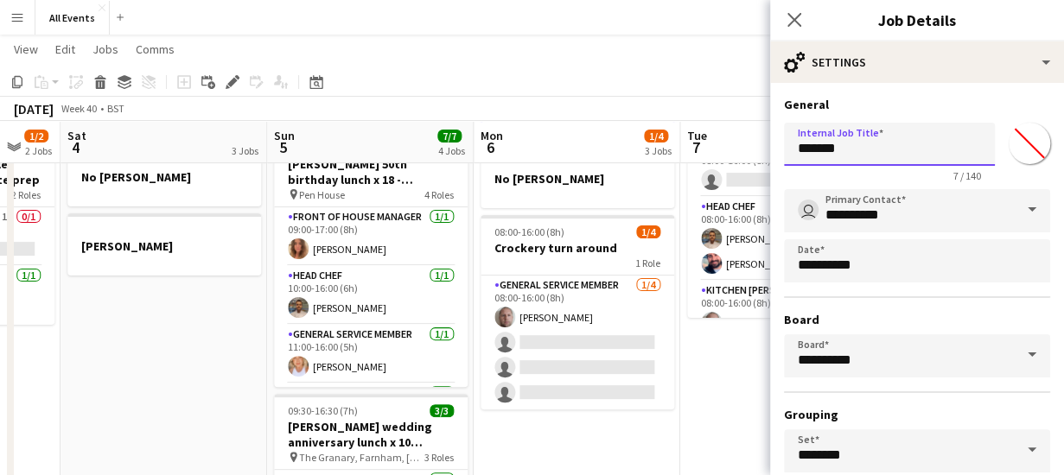
click at [850, 148] on input "*******" at bounding box center [889, 144] width 211 height 43
type input "*"
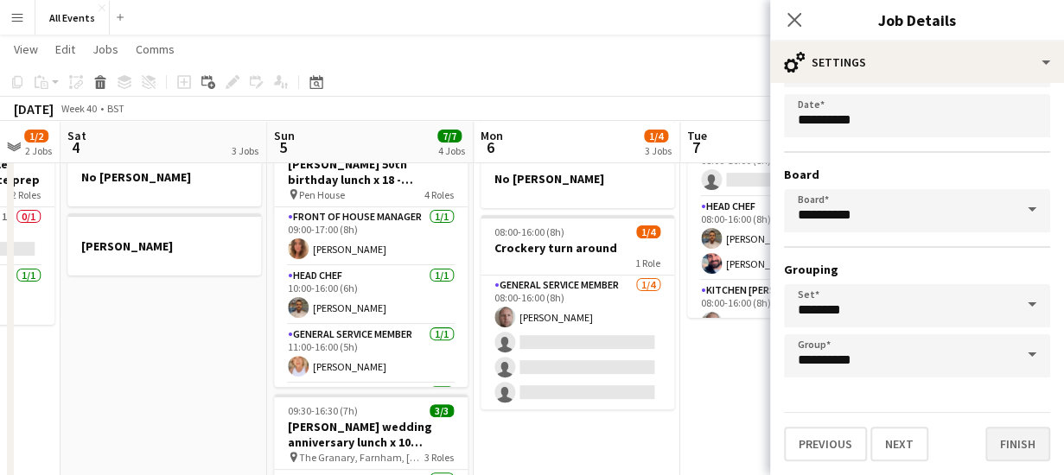
type input "**********"
click at [1011, 439] on button "Finish" at bounding box center [1017, 444] width 65 height 35
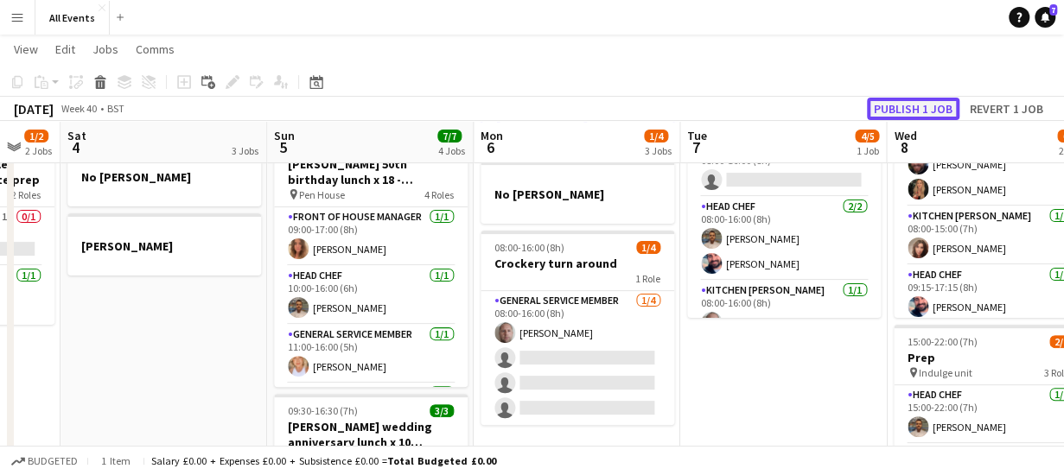
click at [914, 105] on button "Publish 1 job" at bounding box center [913, 109] width 92 height 22
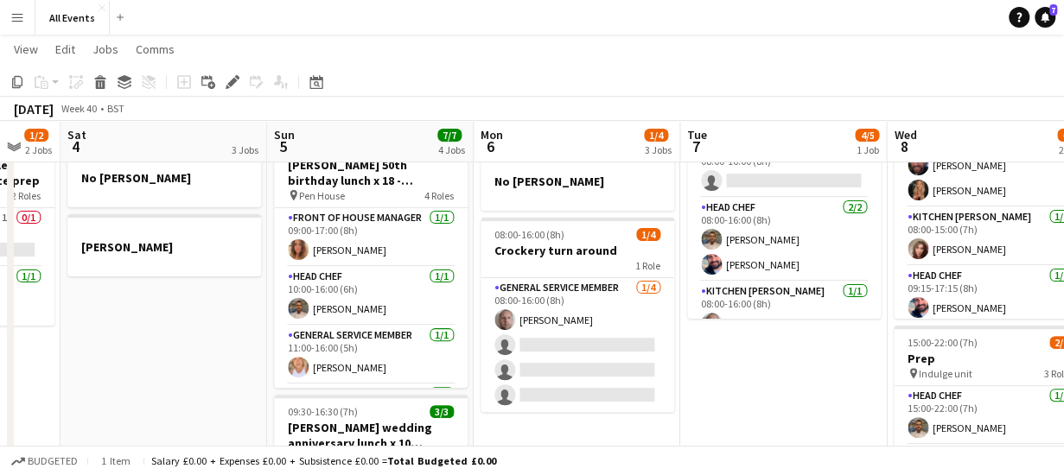
scroll to position [0, 0]
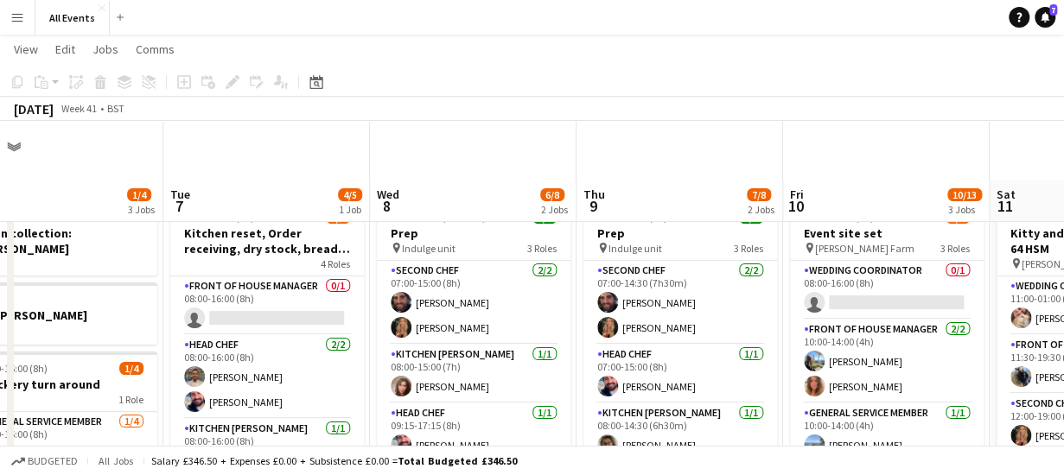
scroll to position [0, 458]
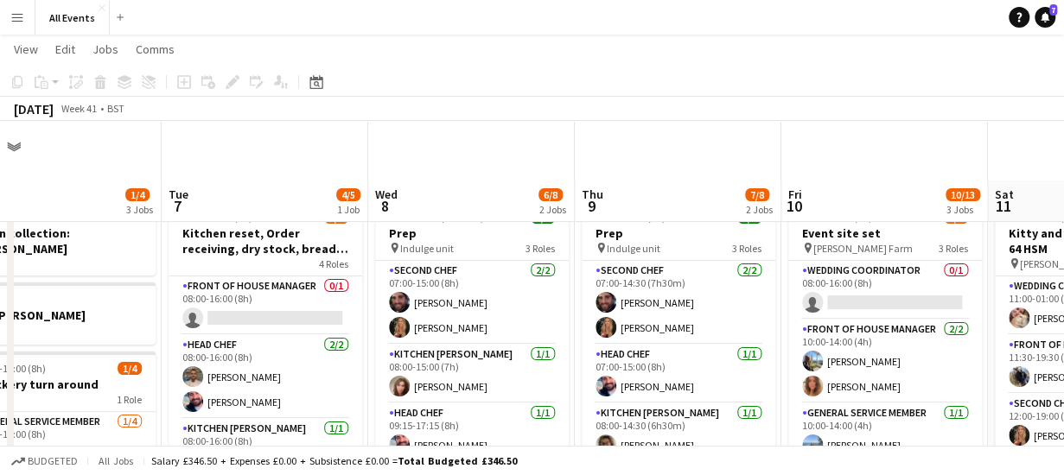
click at [312, 79] on icon at bounding box center [315, 82] width 13 height 14
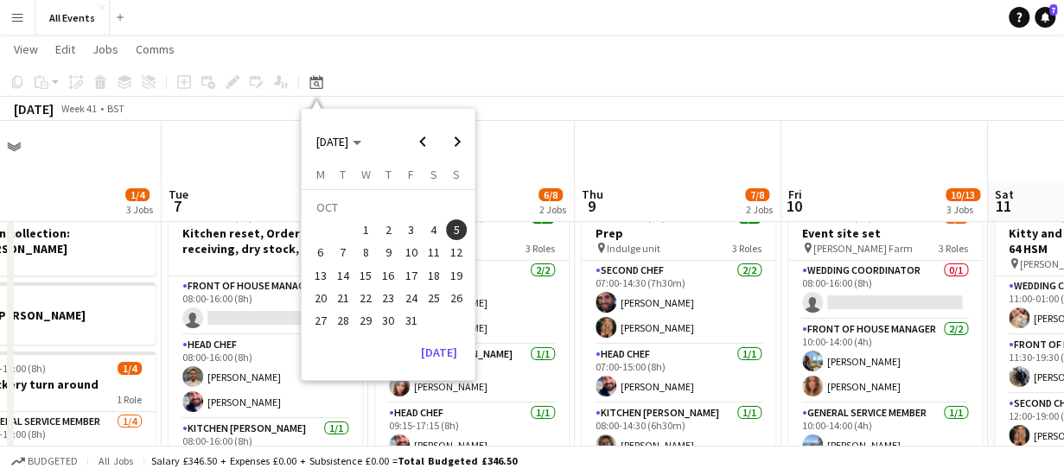
click at [456, 230] on span "5" at bounding box center [456, 229] width 21 height 21
click at [252, 189] on app-board-header-date "Tue 7 4/5 1 Job" at bounding box center [265, 201] width 207 height 41
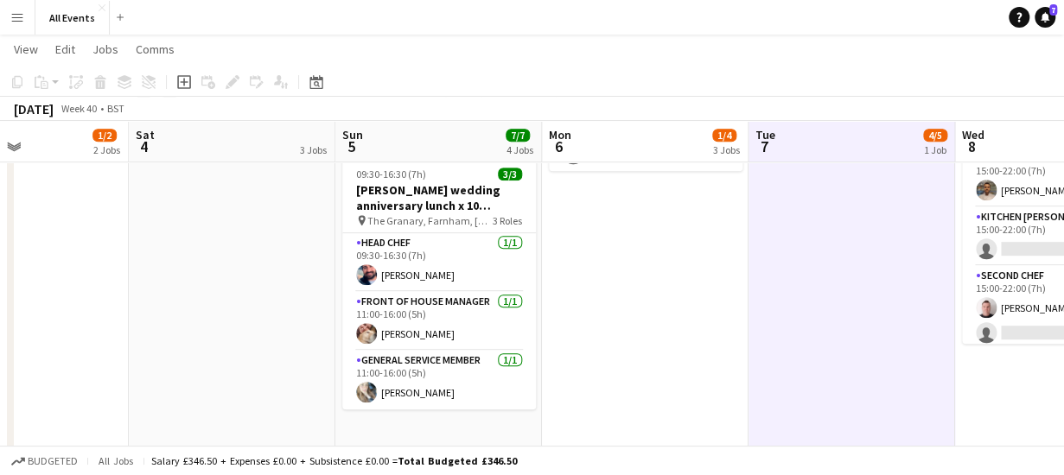
scroll to position [377, 0]
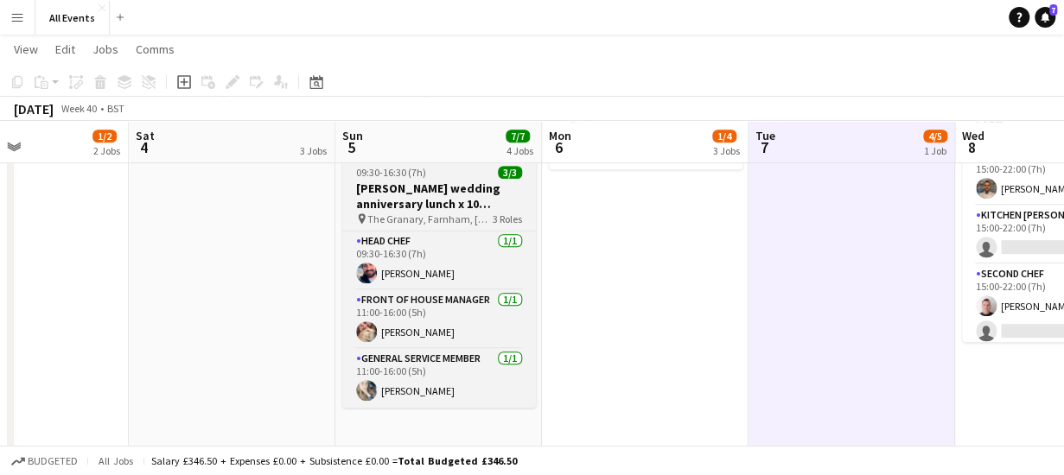
click at [442, 214] on span "The Granary, Farnham, [GEOGRAPHIC_DATA], [GEOGRAPHIC_DATA]" at bounding box center [429, 219] width 125 height 13
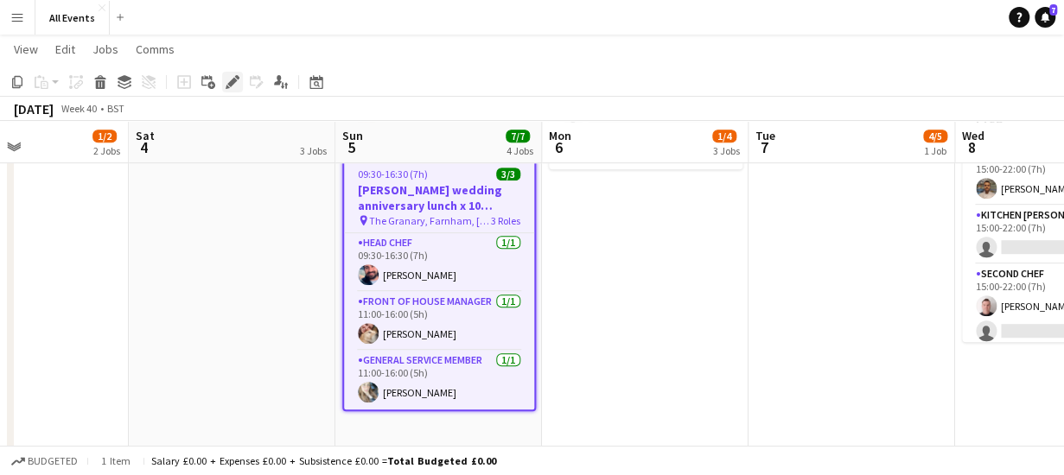
click at [237, 83] on icon "Edit" at bounding box center [233, 82] width 14 height 14
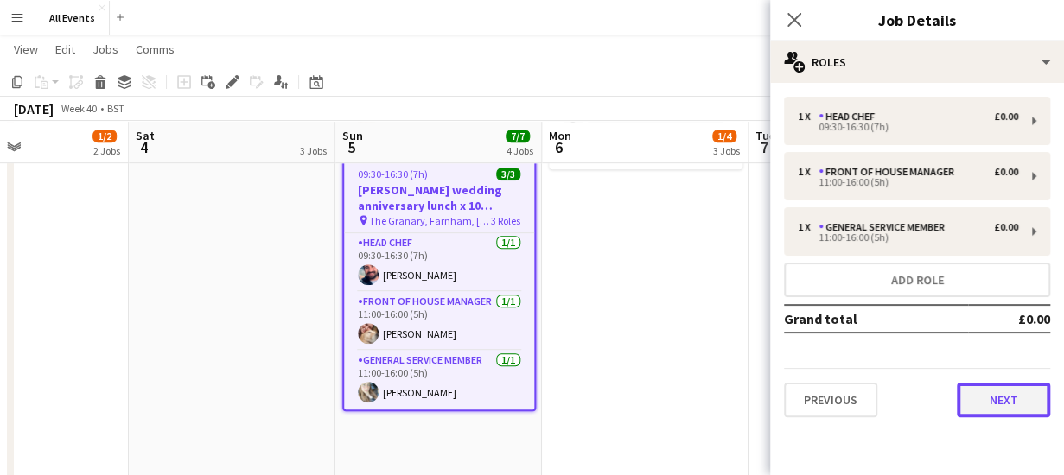
click at [983, 406] on button "Next" at bounding box center [1003, 400] width 93 height 35
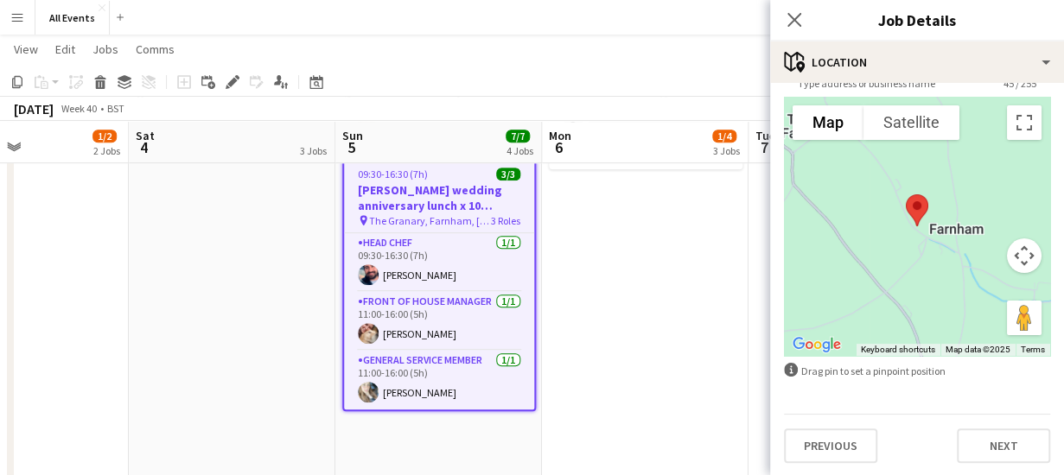
scroll to position [135, 0]
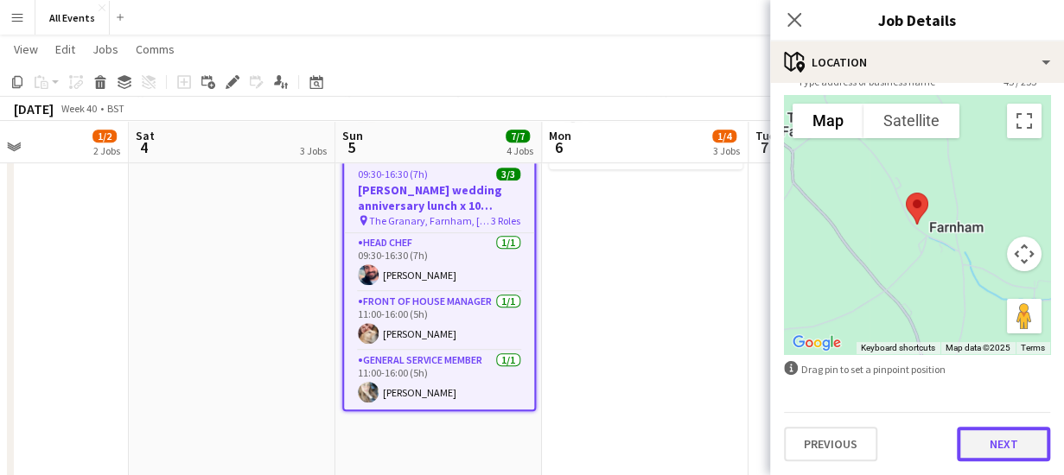
click at [990, 436] on button "Next" at bounding box center [1003, 444] width 93 height 35
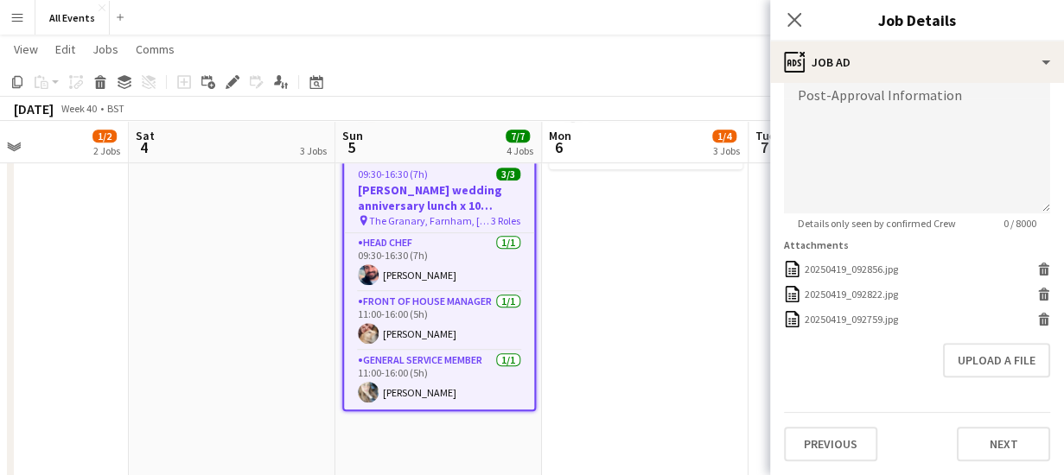
scroll to position [510, 0]
click at [966, 298] on form "**********" at bounding box center [917, 57] width 294 height 808
click at [972, 357] on button "Upload a file" at bounding box center [996, 361] width 107 height 35
click at [963, 352] on button "Upload a file" at bounding box center [996, 361] width 107 height 35
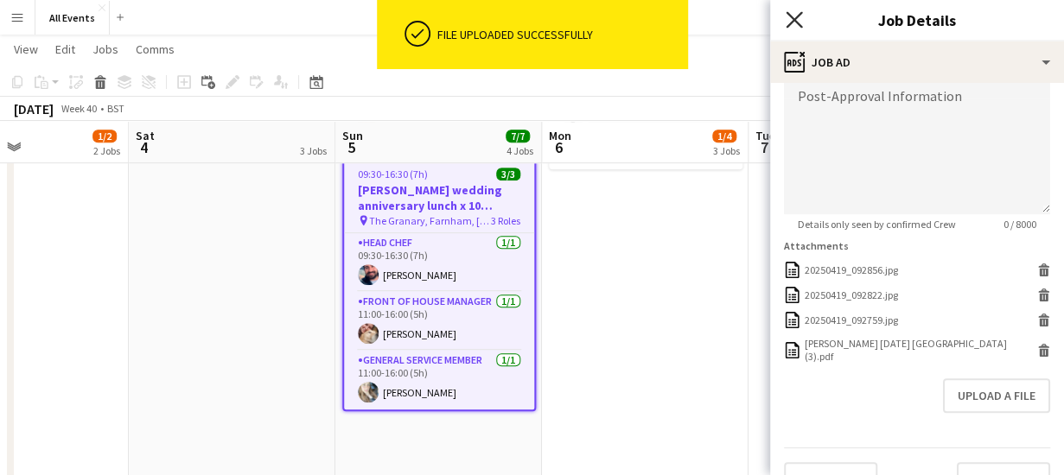
click at [797, 15] on icon "Close pop-in" at bounding box center [793, 19] width 16 height 16
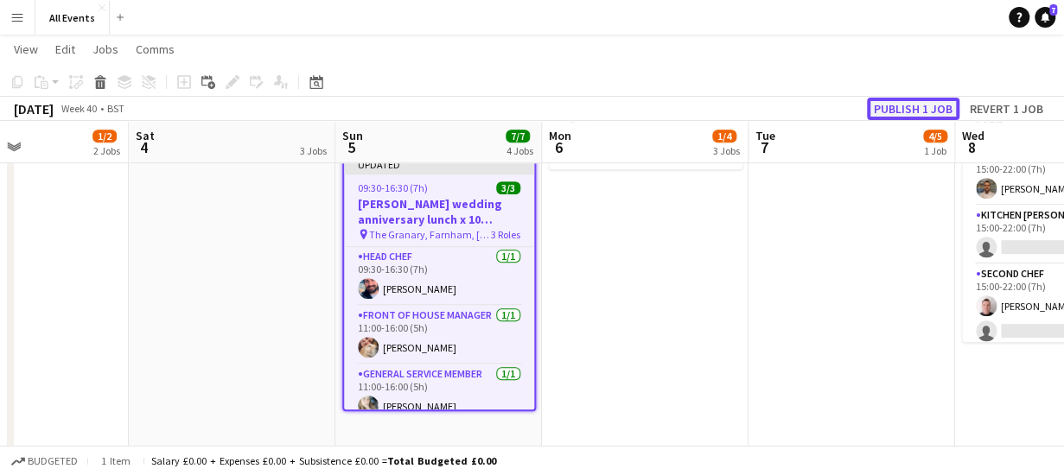
click at [892, 108] on button "Publish 1 job" at bounding box center [913, 109] width 92 height 22
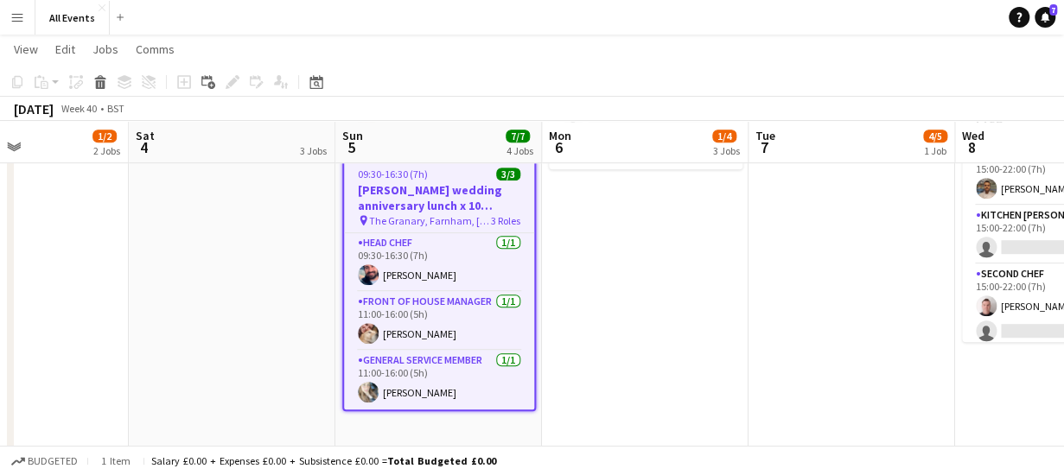
click at [564, 257] on app-date-cell "Linen collection: [PERSON_NAME] No [PERSON_NAME] 08:00-16:00 (8h) 1/4 Crockery …" at bounding box center [645, 228] width 207 height 823
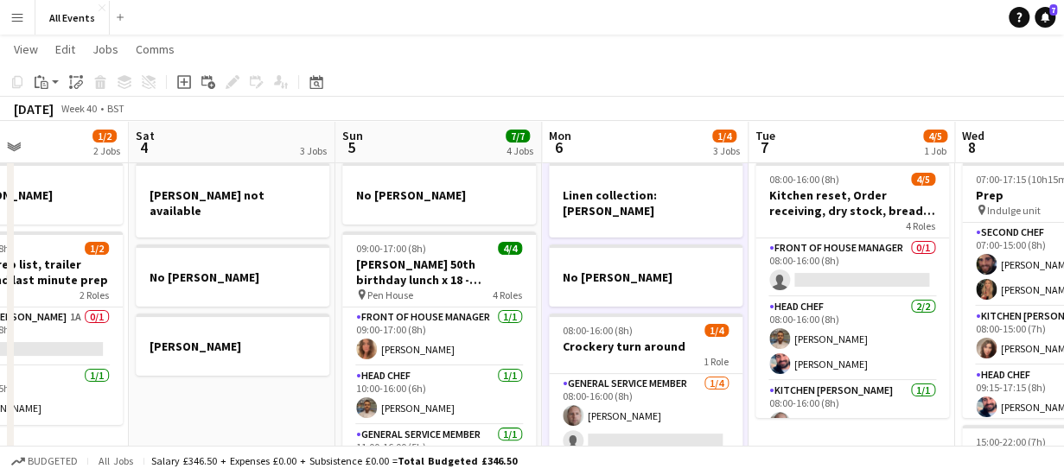
scroll to position [0, 0]
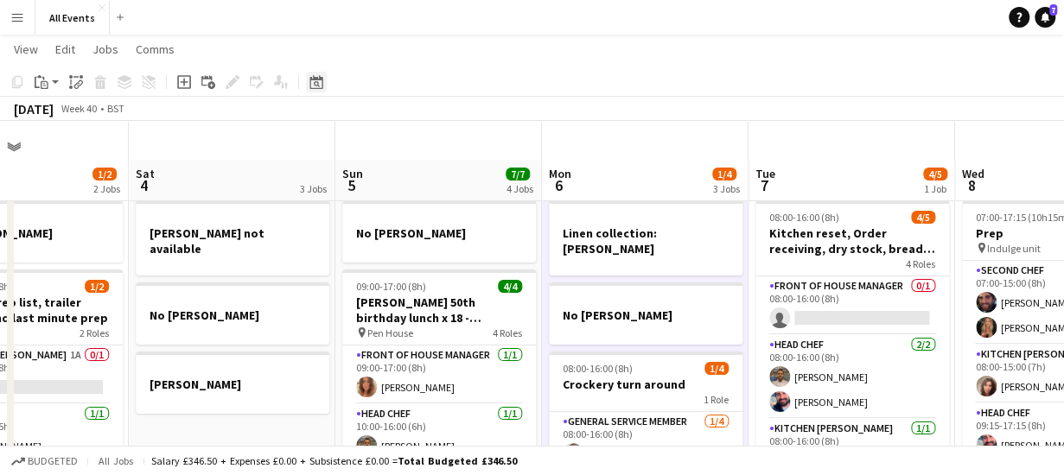
click at [321, 84] on icon "Date picker" at bounding box center [316, 82] width 14 height 14
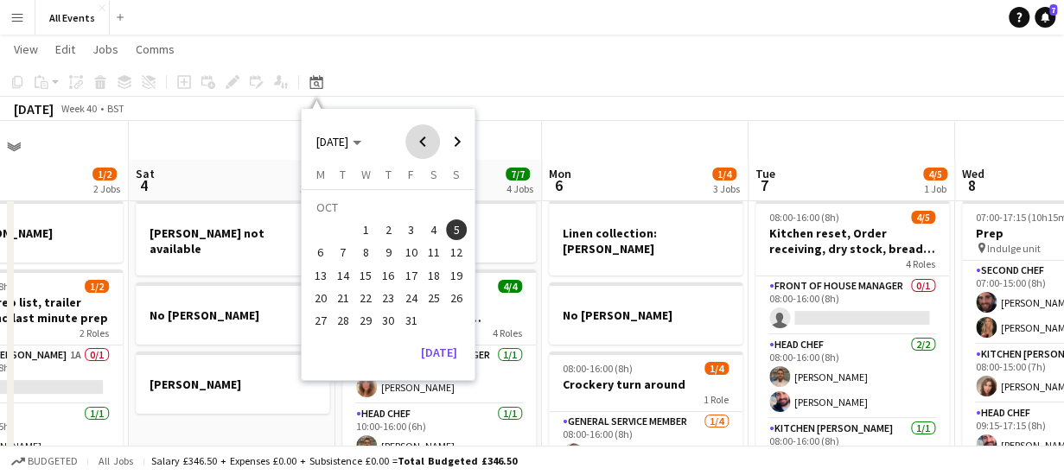
click at [417, 140] on span "Previous month" at bounding box center [422, 141] width 35 height 35
click at [410, 274] on span "19" at bounding box center [411, 275] width 21 height 21
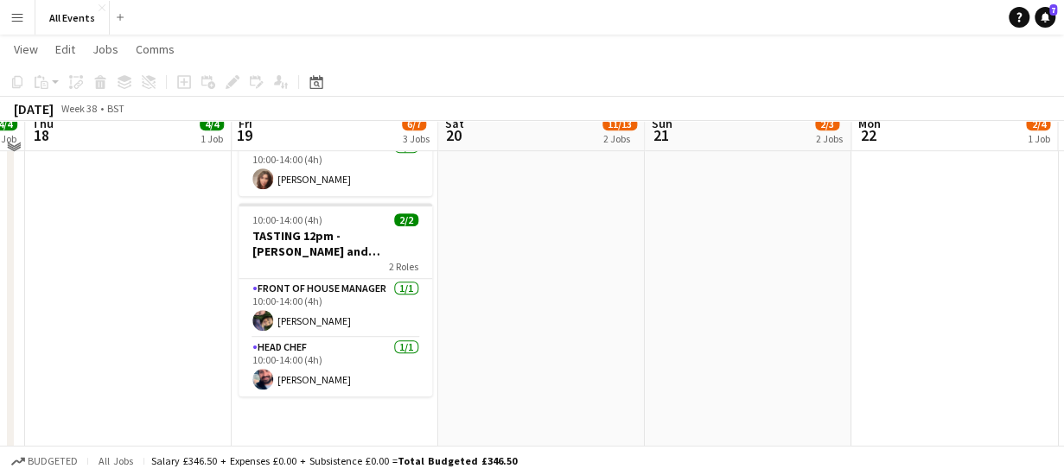
scroll to position [417, 0]
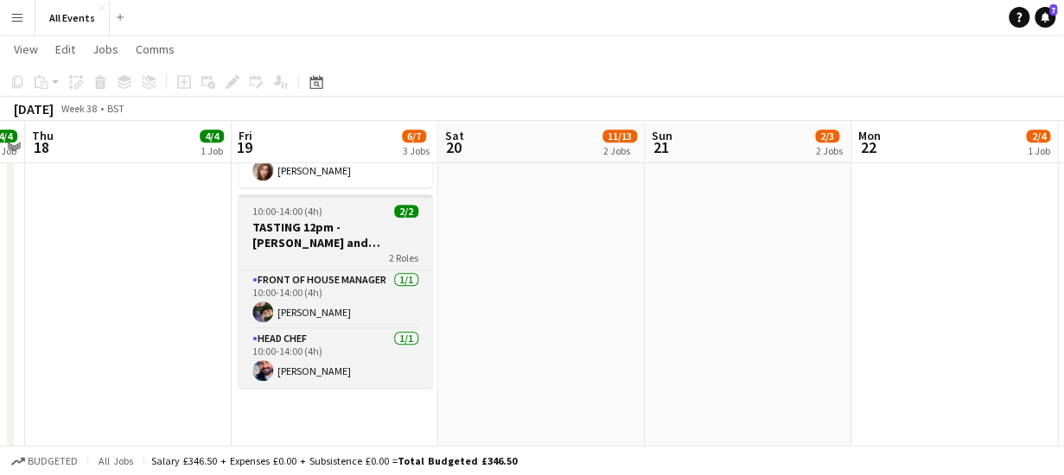
click at [337, 256] on div "2 Roles" at bounding box center [335, 258] width 194 height 14
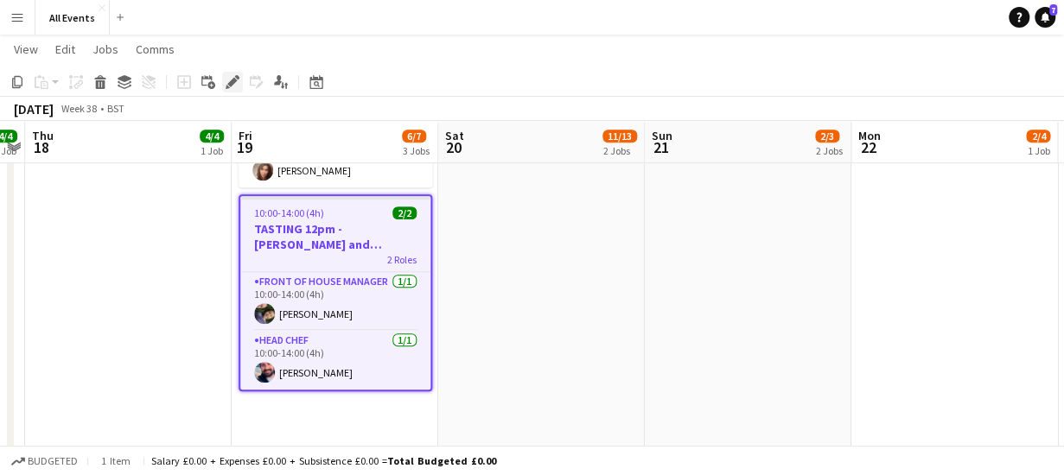
click at [230, 82] on icon at bounding box center [232, 83] width 10 height 10
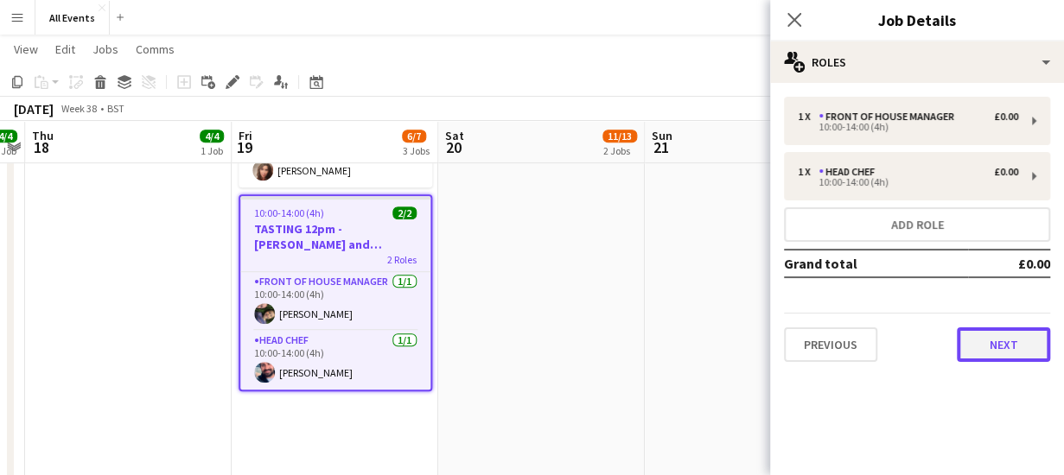
click at [1021, 347] on button "Next" at bounding box center [1003, 344] width 93 height 35
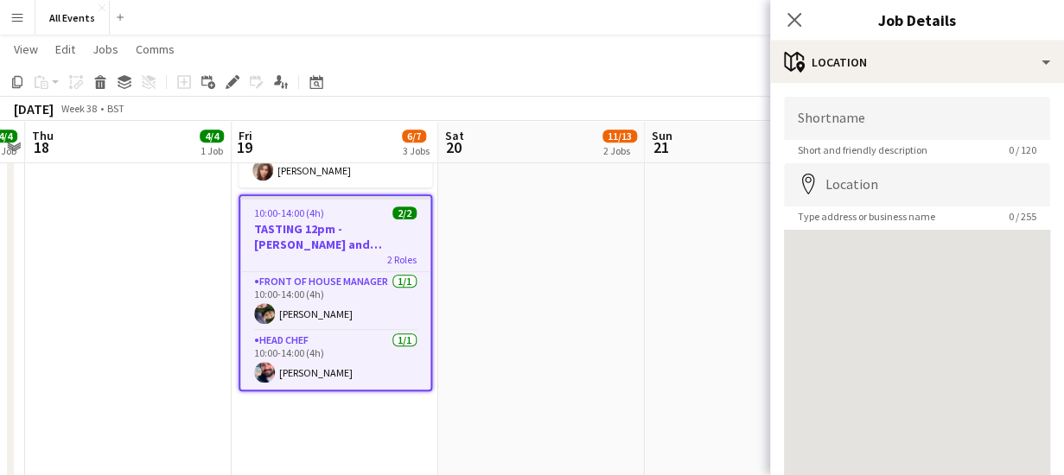
scroll to position [135, 0]
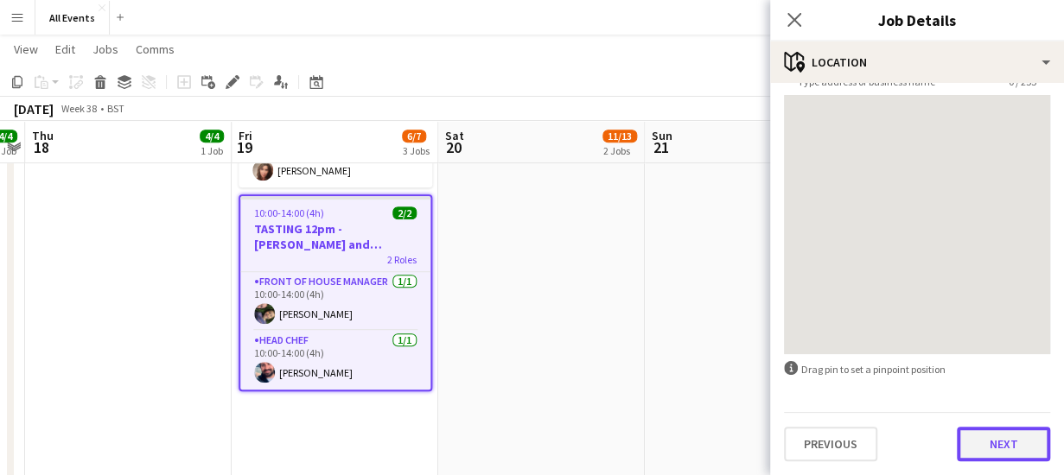
click at [987, 436] on button "Next" at bounding box center [1003, 444] width 93 height 35
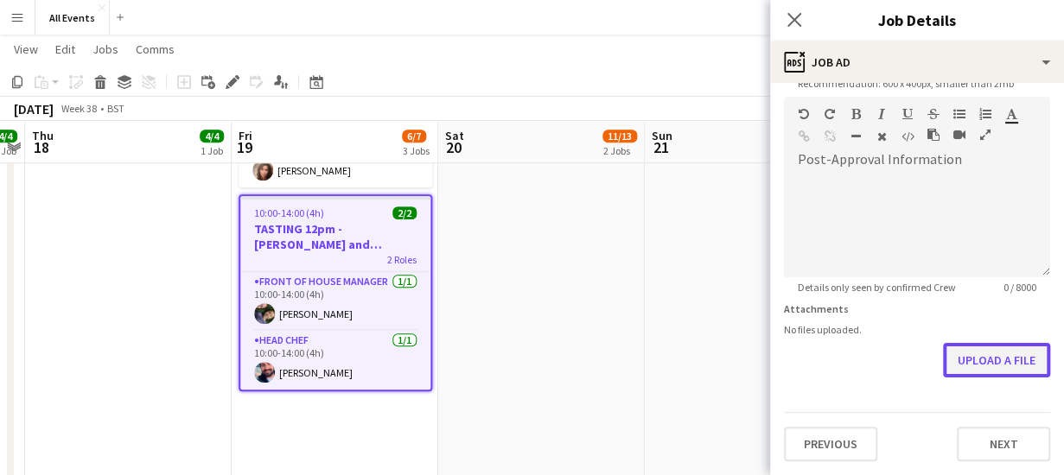
scroll to position [378, 0]
click at [978, 296] on form "**********" at bounding box center [917, 90] width 294 height 744
click at [980, 364] on button "Upload a file" at bounding box center [996, 361] width 107 height 35
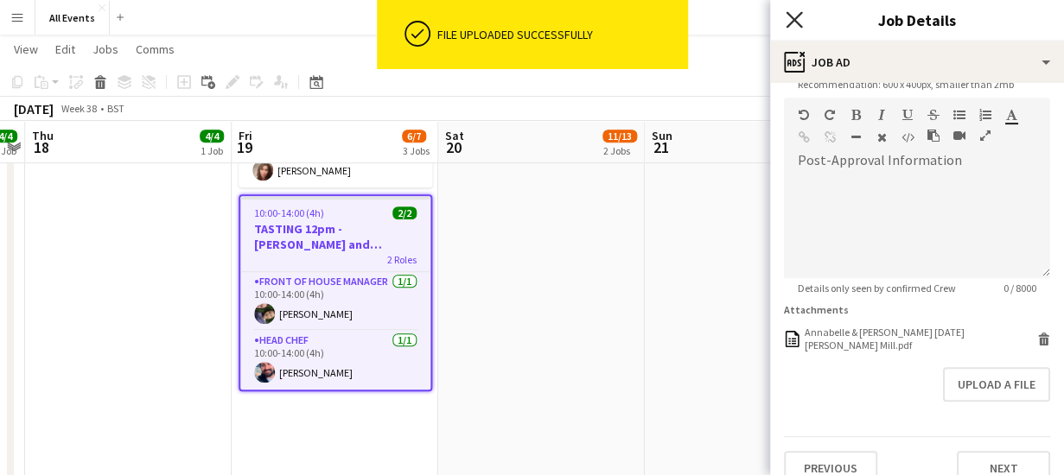
click at [790, 16] on icon at bounding box center [793, 19] width 16 height 16
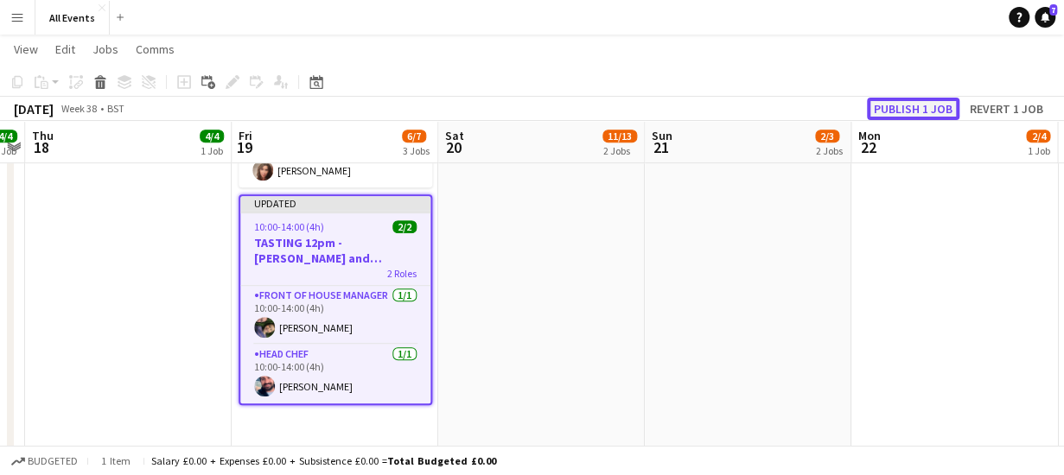
click at [902, 108] on button "Publish 1 job" at bounding box center [913, 109] width 92 height 22
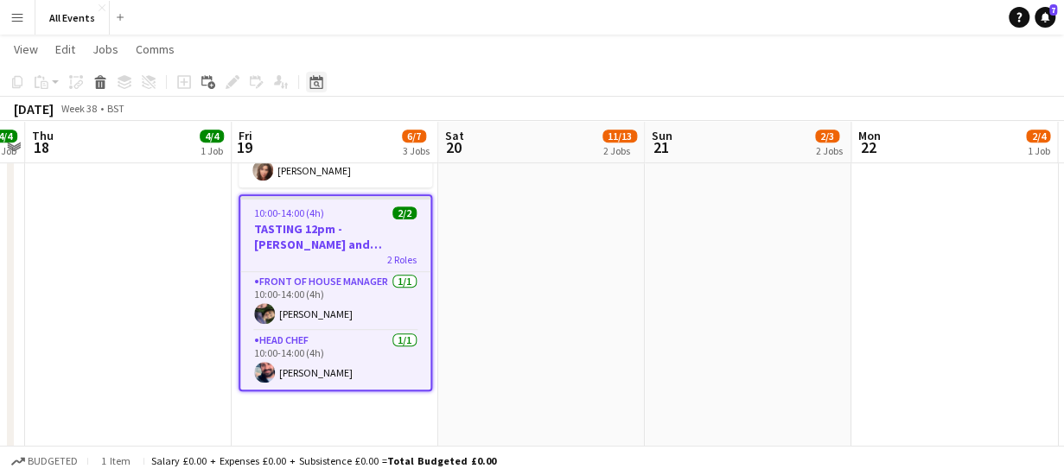
click at [319, 81] on icon "Date picker" at bounding box center [316, 82] width 14 height 14
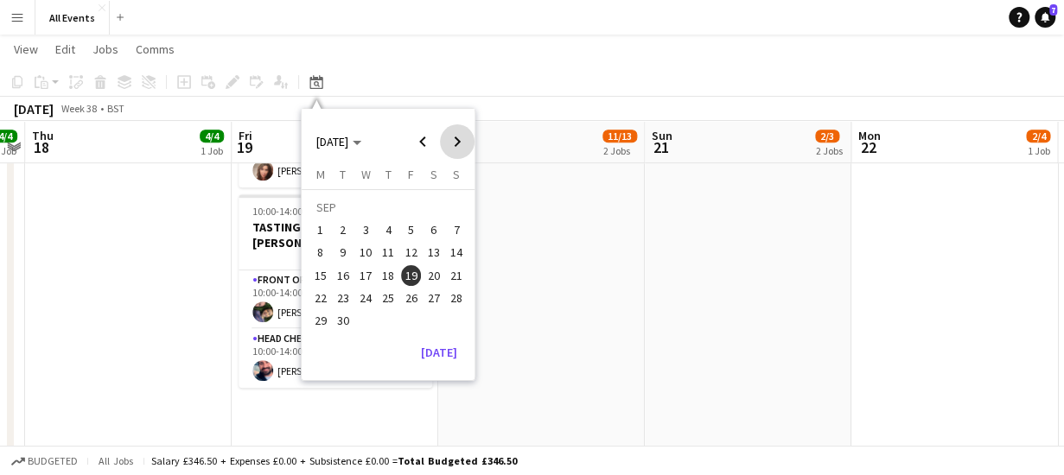
click at [462, 144] on span "Next month" at bounding box center [457, 141] width 35 height 35
click at [460, 232] on span "5" at bounding box center [456, 229] width 21 height 21
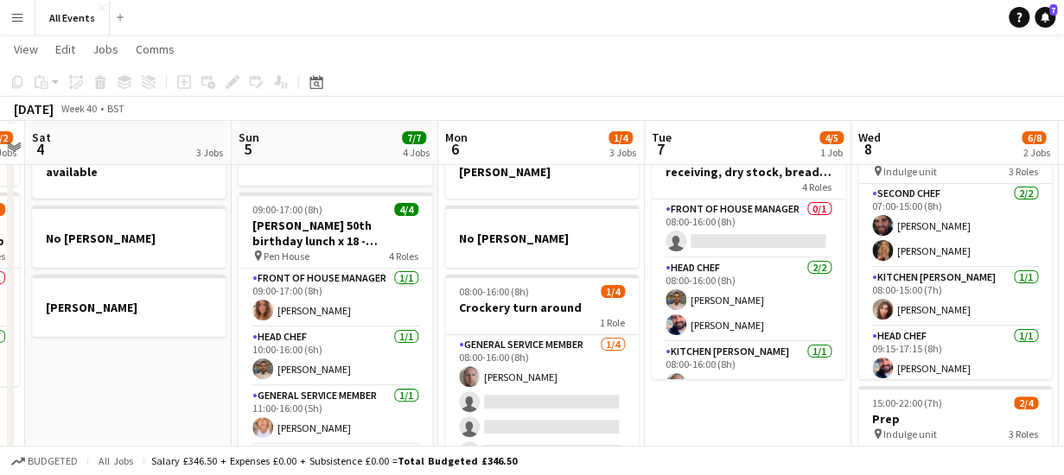
scroll to position [70, 0]
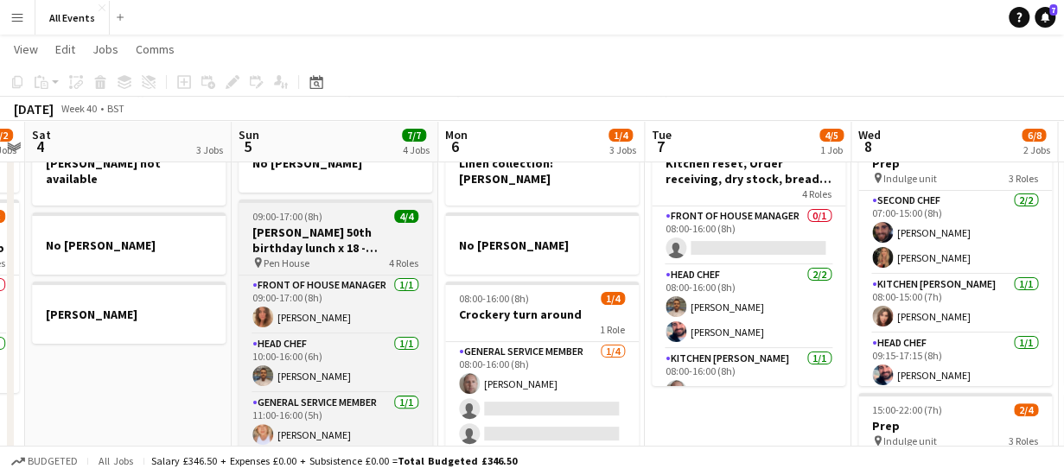
click at [318, 248] on h3 "[PERSON_NAME] 50th birthday lunch x 18 - [GEOGRAPHIC_DATA]" at bounding box center [335, 240] width 194 height 31
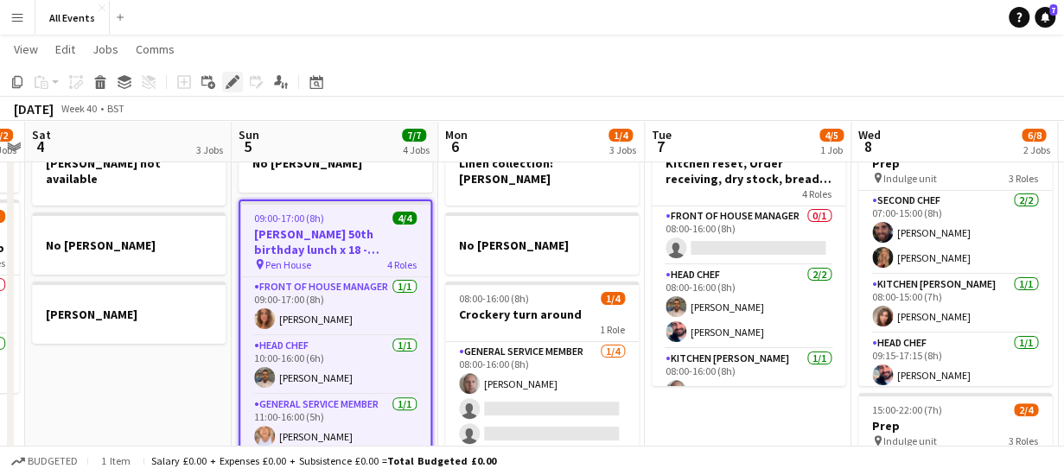
click at [230, 85] on icon at bounding box center [232, 83] width 10 height 10
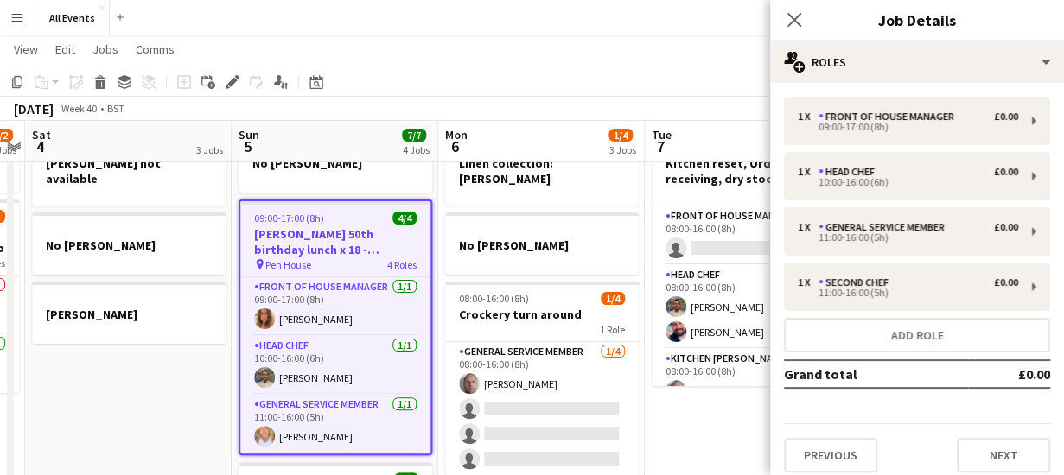
scroll to position [10, 0]
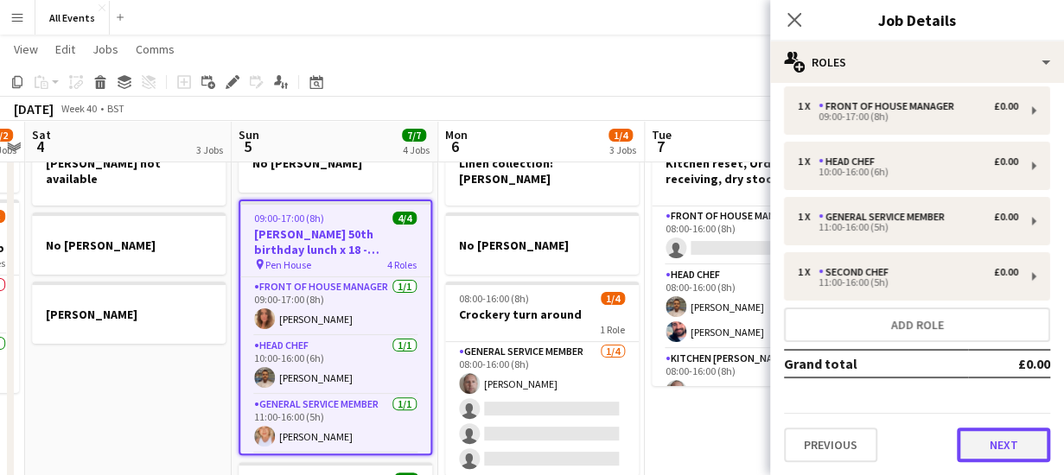
click at [972, 449] on button "Next" at bounding box center [1003, 445] width 93 height 35
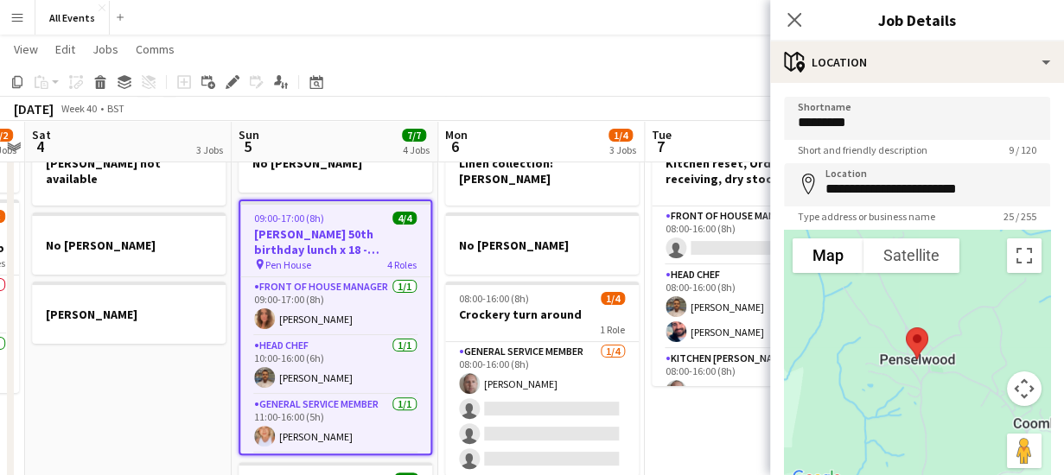
scroll to position [135, 0]
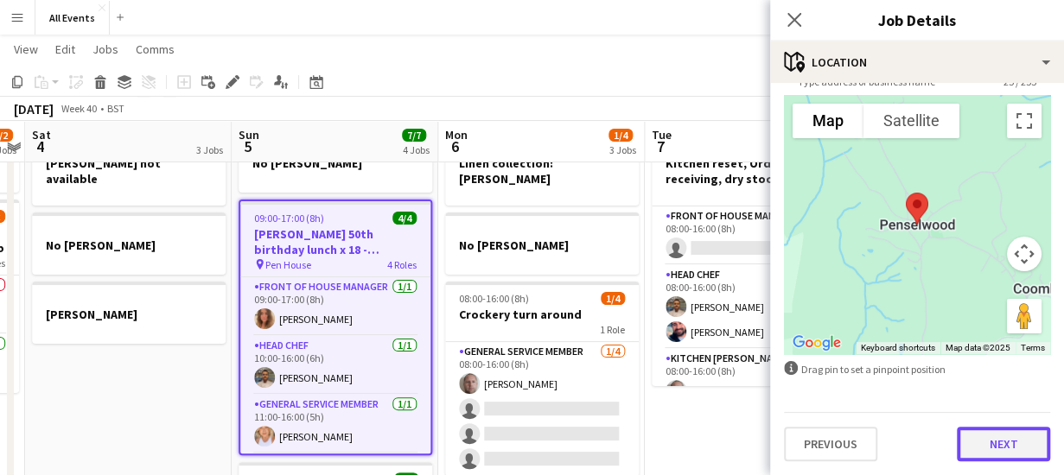
click at [997, 441] on button "Next" at bounding box center [1003, 444] width 93 height 35
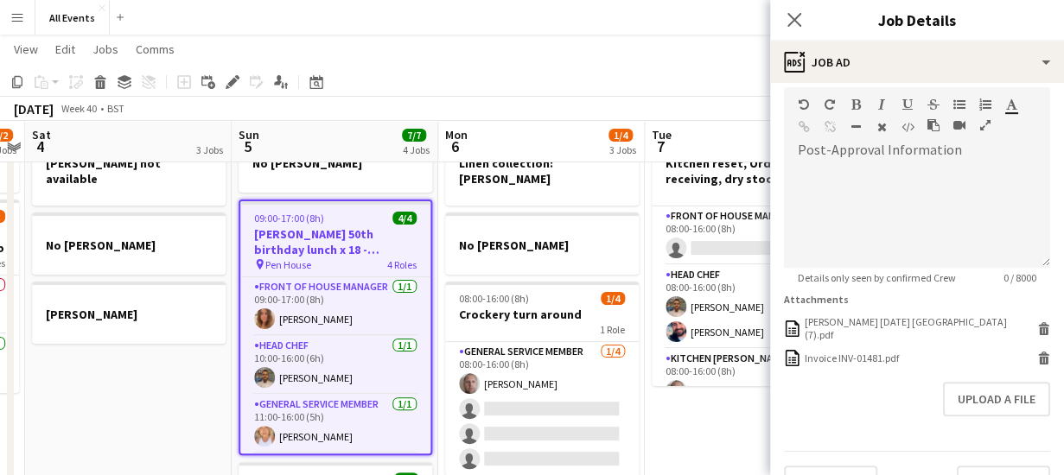
scroll to position [494, 0]
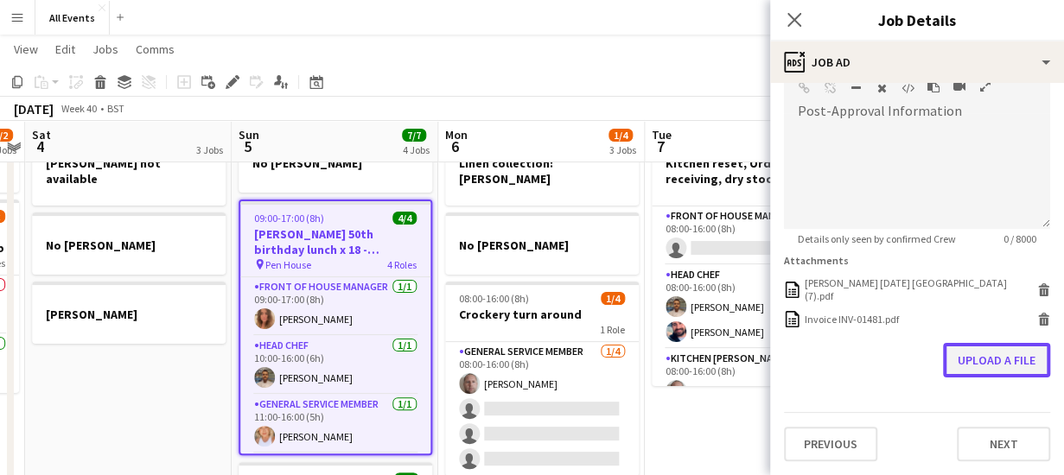
click at [982, 283] on form "**********" at bounding box center [917, 65] width 294 height 792
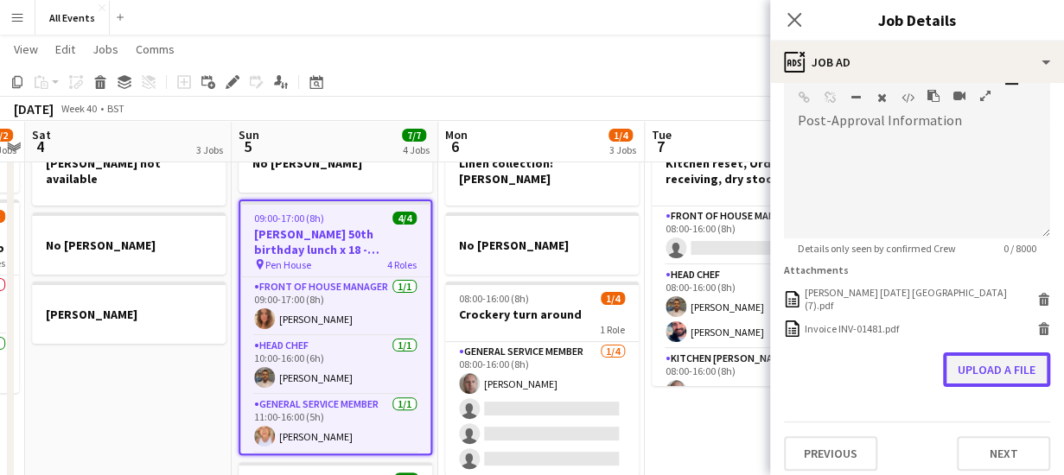
click at [989, 368] on button "Upload a file" at bounding box center [996, 370] width 107 height 35
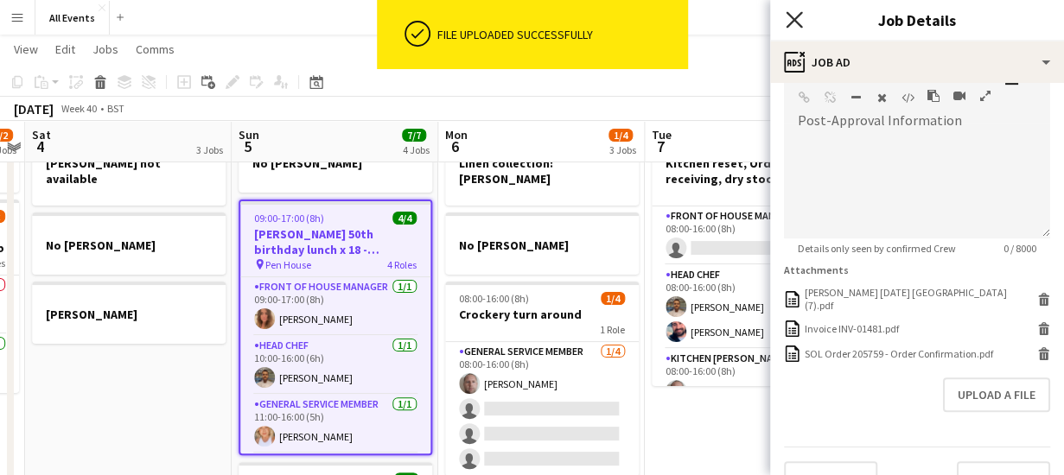
click at [797, 20] on icon "Close pop-in" at bounding box center [793, 19] width 16 height 16
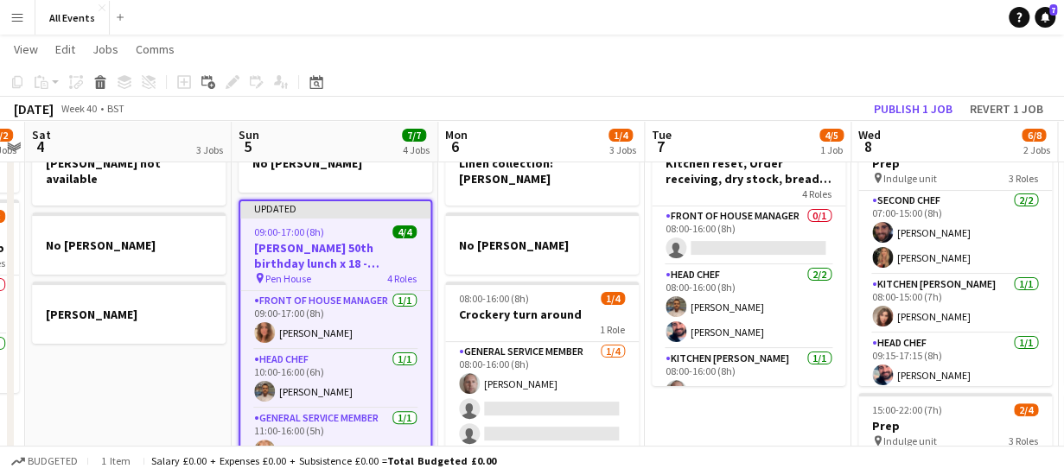
click at [837, 60] on app-page-menu "View Day view expanded Day view collapsed Month view Date picker Jump to [DATE]…" at bounding box center [532, 51] width 1064 height 33
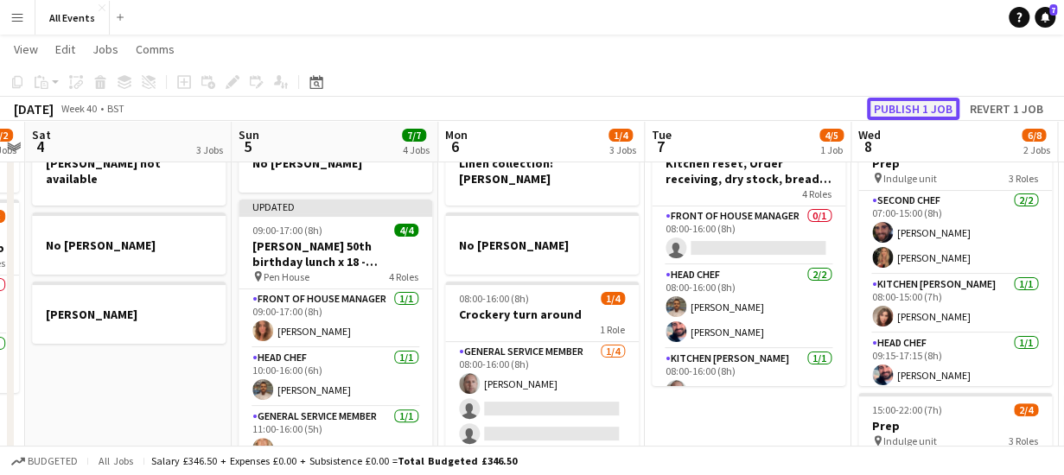
click at [901, 109] on button "Publish 1 job" at bounding box center [913, 109] width 92 height 22
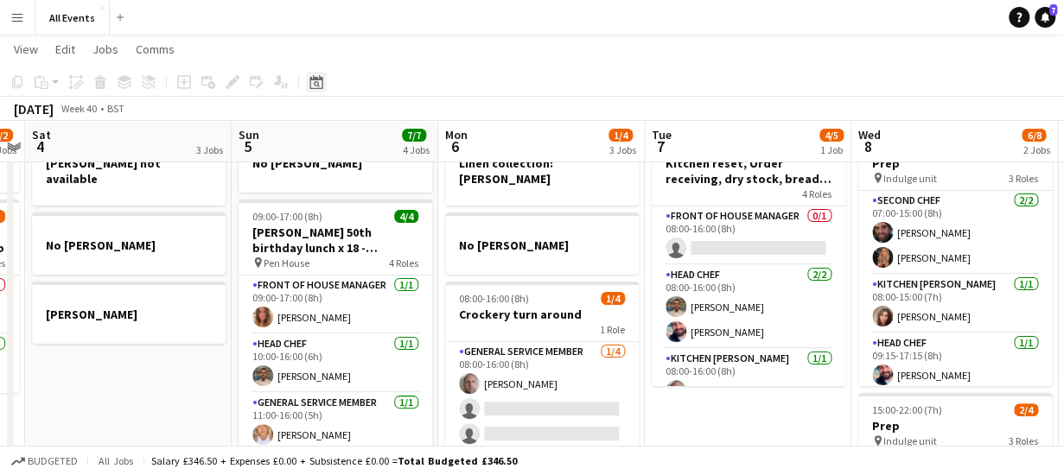
click at [321, 85] on icon "Date picker" at bounding box center [316, 82] width 14 height 14
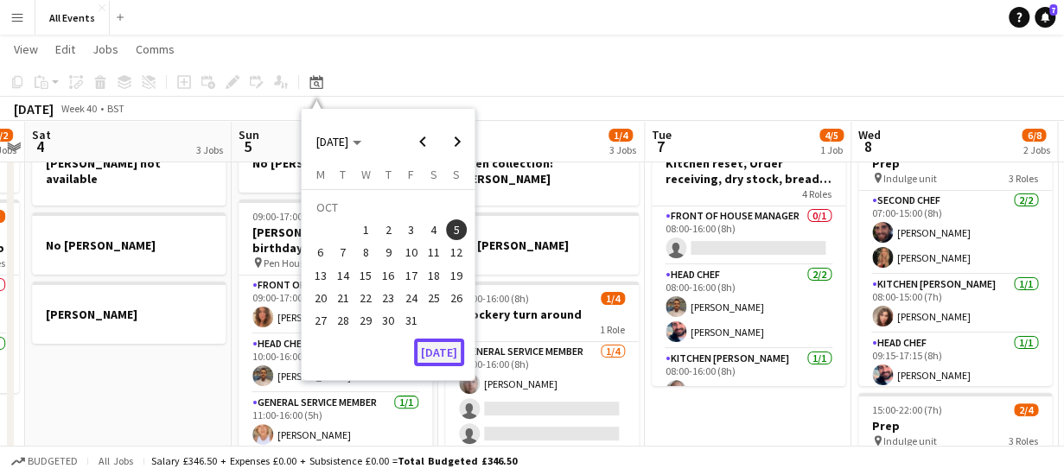
click at [435, 359] on button "[DATE]" at bounding box center [439, 353] width 50 height 28
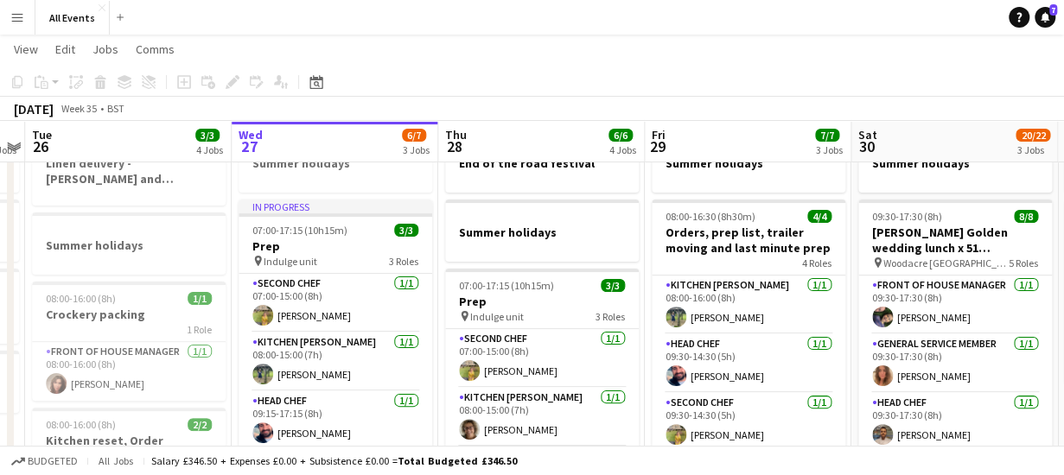
click at [496, 137] on app-board-header-date "Thu 28 6/6 4 Jobs" at bounding box center [541, 141] width 207 height 41
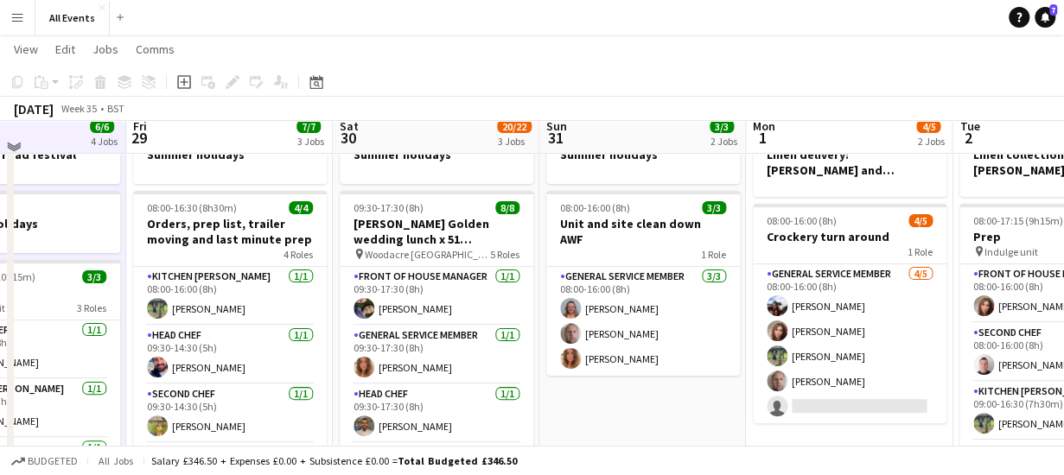
scroll to position [69, 0]
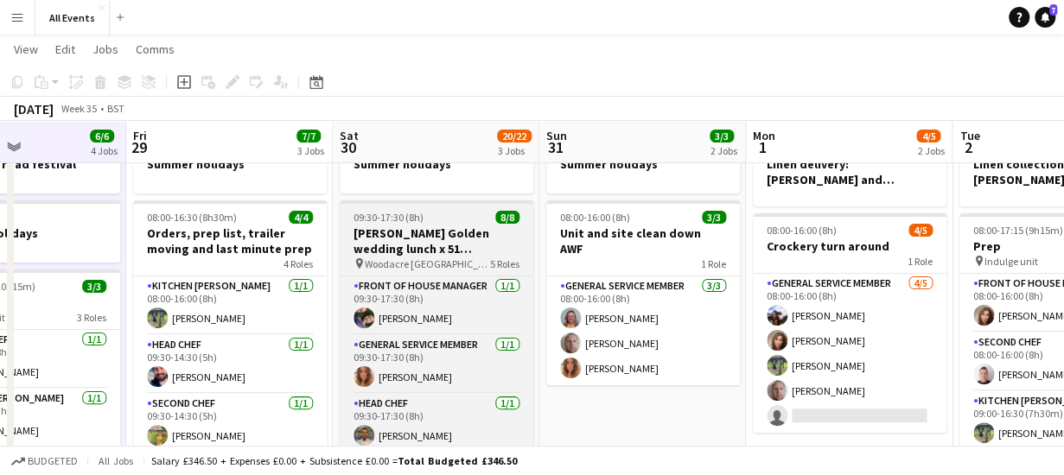
click at [394, 260] on span "Woodacre [GEOGRAPHIC_DATA] SP4 6LS" at bounding box center [427, 264] width 125 height 13
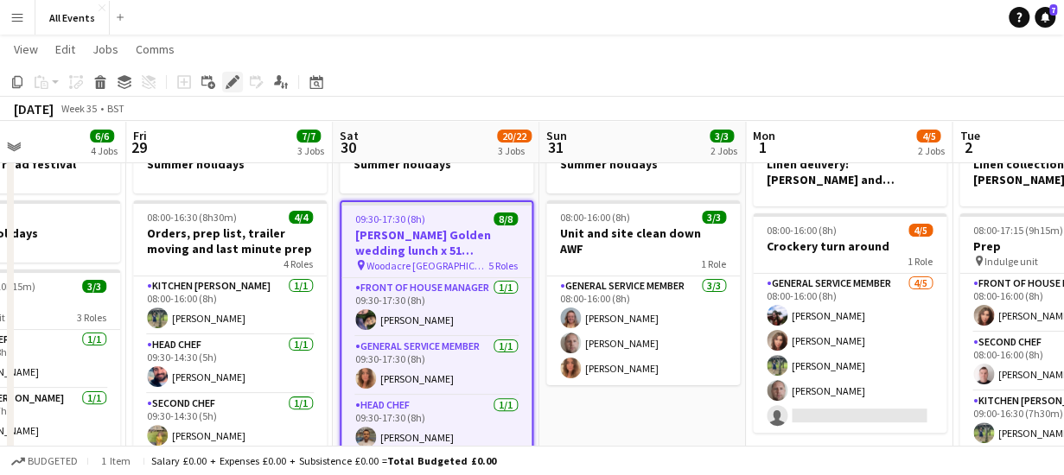
click at [234, 83] on icon at bounding box center [232, 83] width 10 height 10
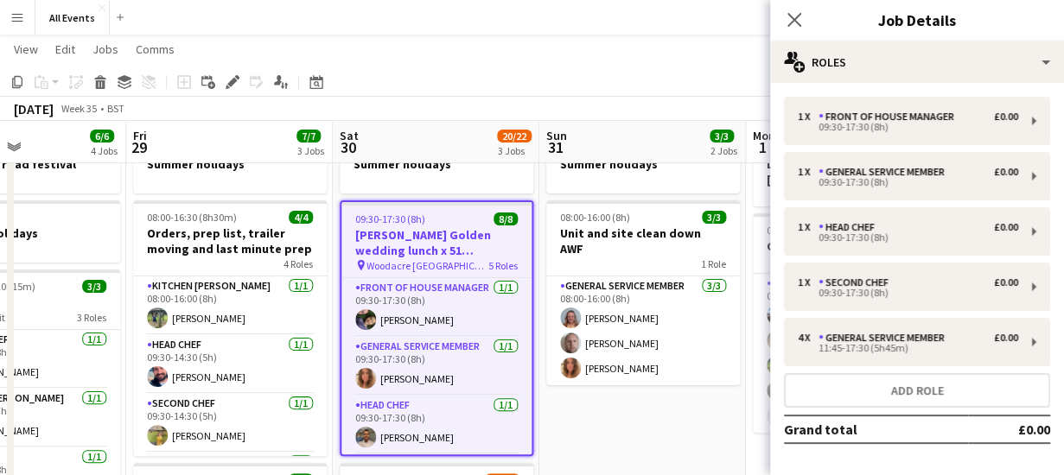
scroll to position [66, 0]
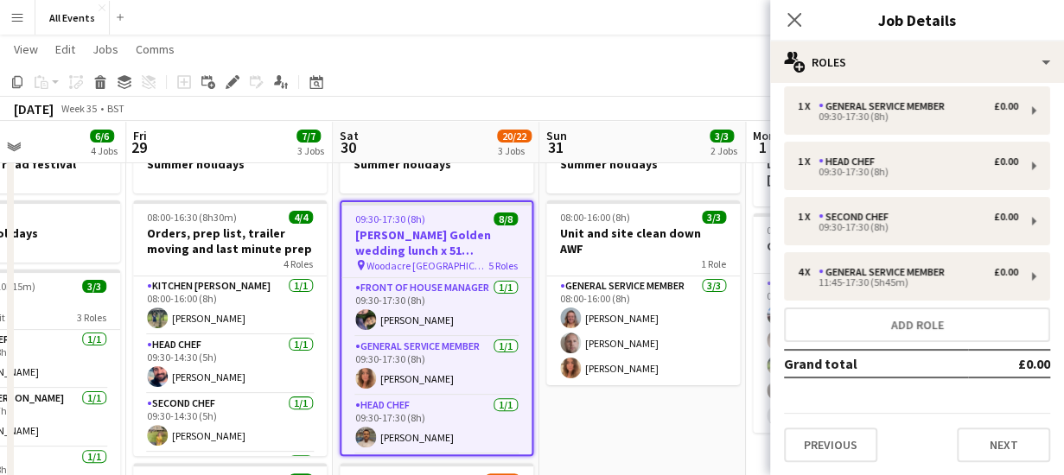
click at [458, 46] on app-page-menu "View Day view expanded Day view collapsed Month view Date picker Jump to [DATE]…" at bounding box center [532, 51] width 1064 height 33
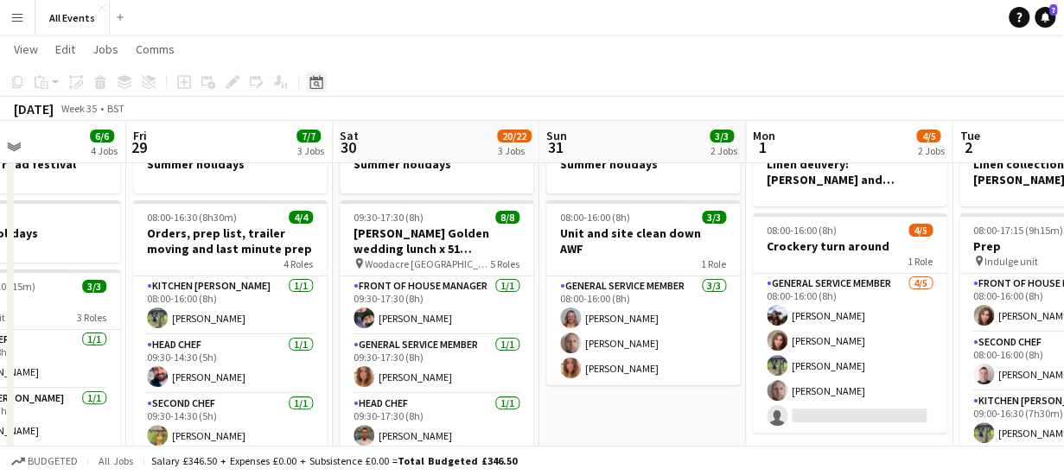
click at [318, 84] on icon at bounding box center [317, 84] width 6 height 6
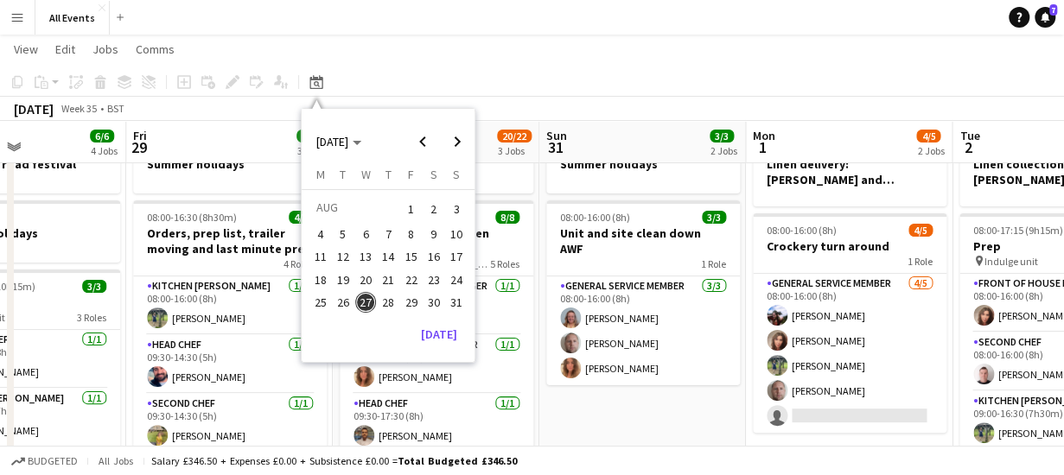
click at [415, 300] on span "29" at bounding box center [411, 302] width 21 height 21
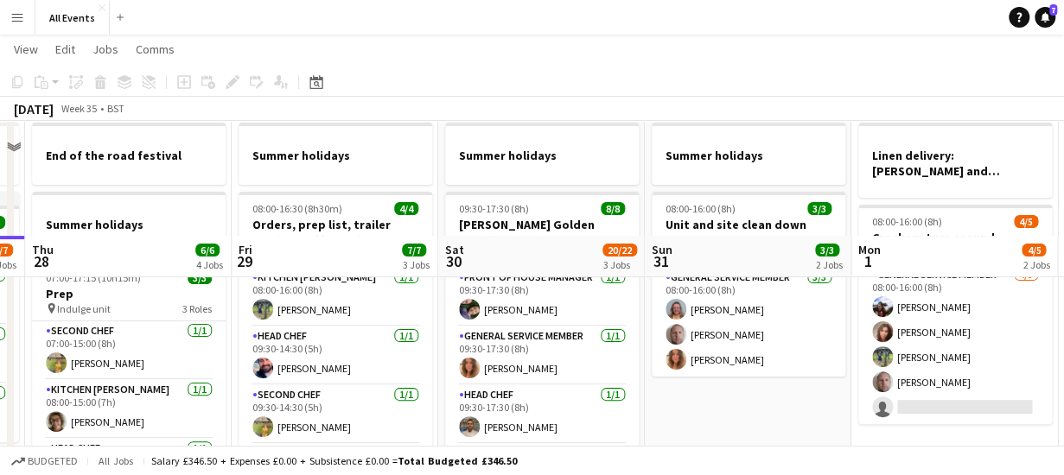
scroll to position [0, 0]
